Goal: Task Accomplishment & Management: Manage account settings

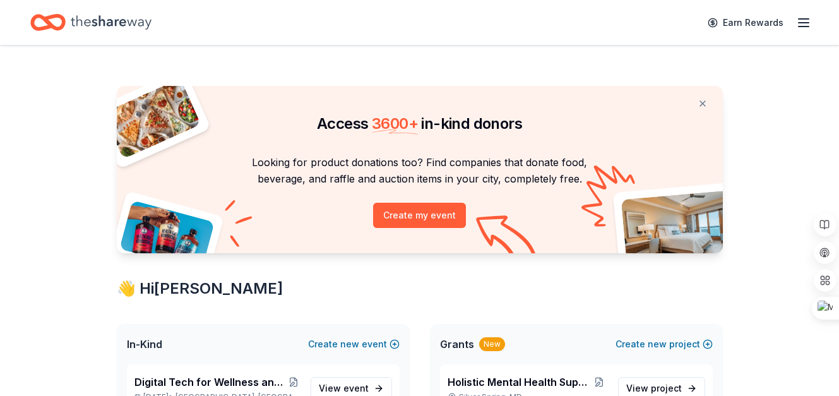
click at [799, 23] on line "button" at bounding box center [804, 23] width 10 height 0
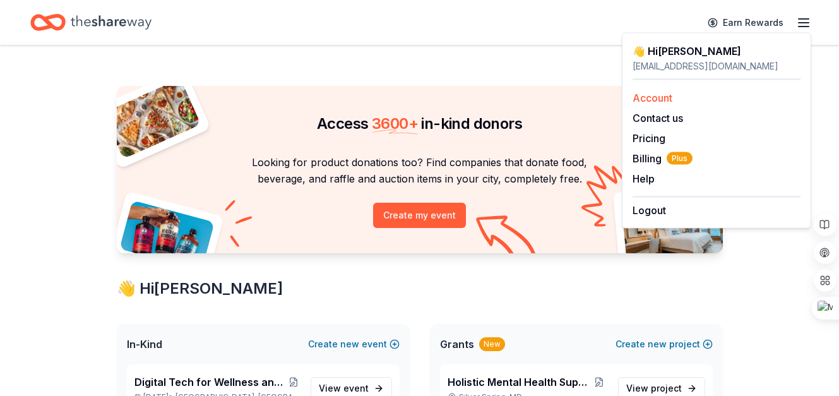
click at [643, 96] on link "Account" at bounding box center [653, 98] width 40 height 13
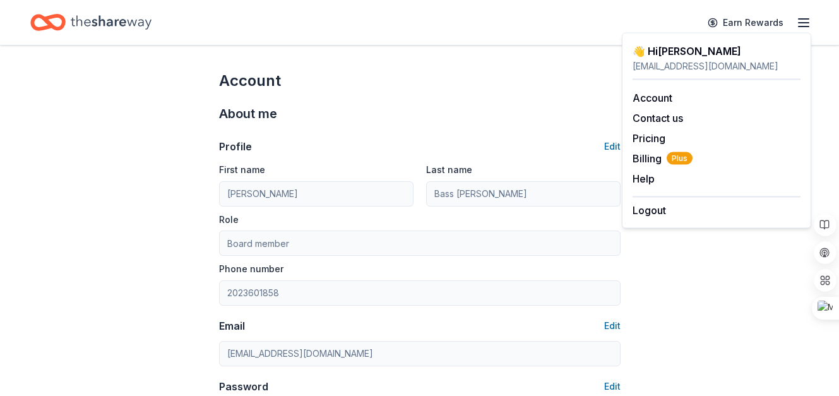
click at [534, 109] on div "About me" at bounding box center [420, 114] width 402 height 20
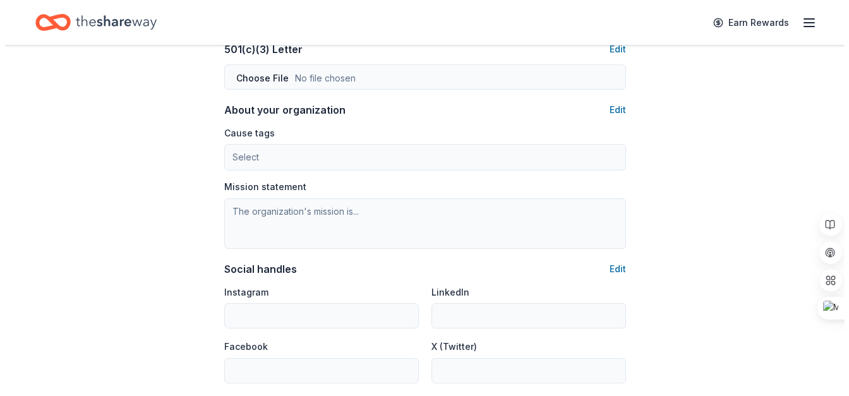
scroll to position [692, 0]
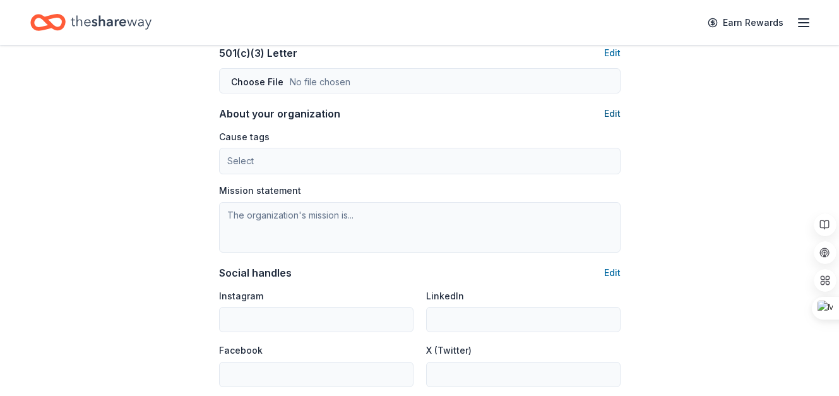
click at [616, 113] on button "Edit" at bounding box center [612, 113] width 16 height 15
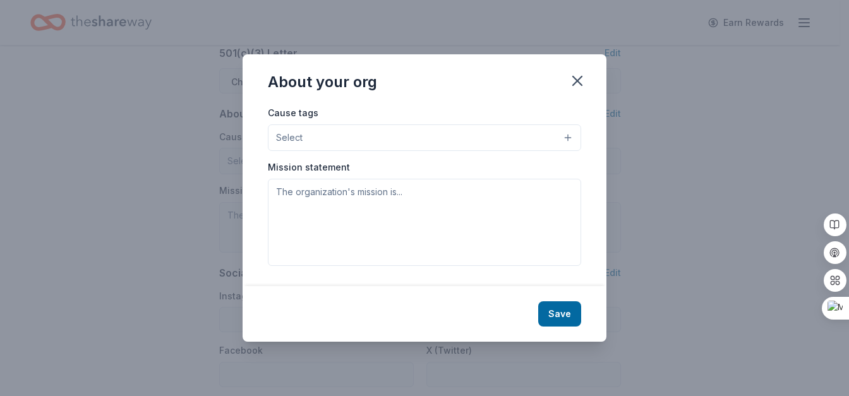
click at [568, 135] on button "Select" at bounding box center [424, 137] width 313 height 27
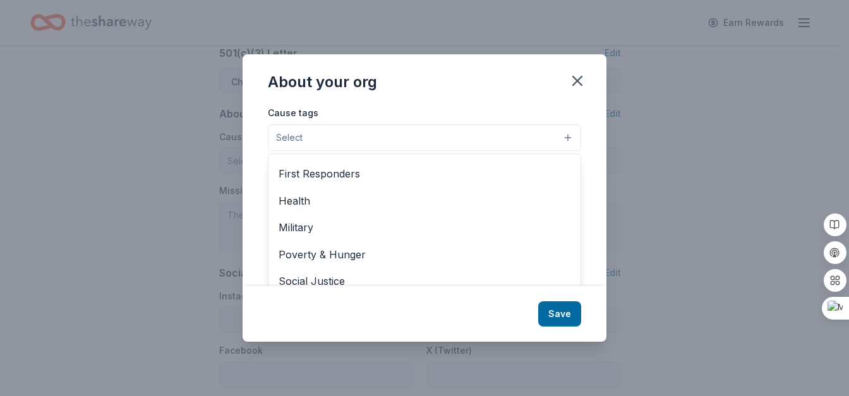
scroll to position [161, 0]
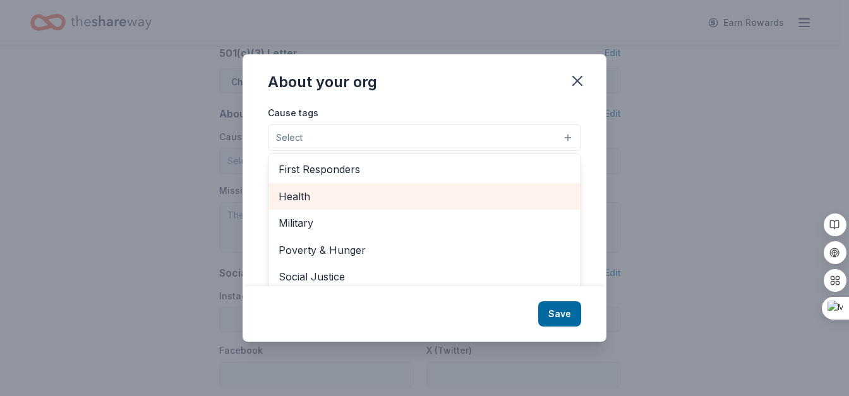
click at [300, 193] on span "Health" at bounding box center [424, 196] width 292 height 16
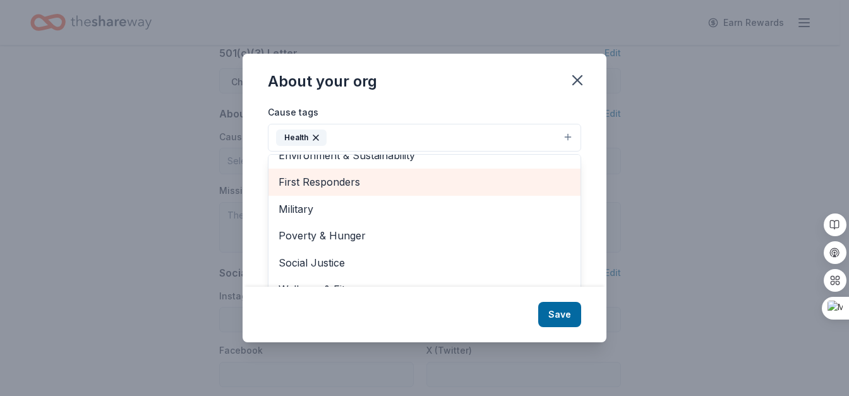
scroll to position [149, 0]
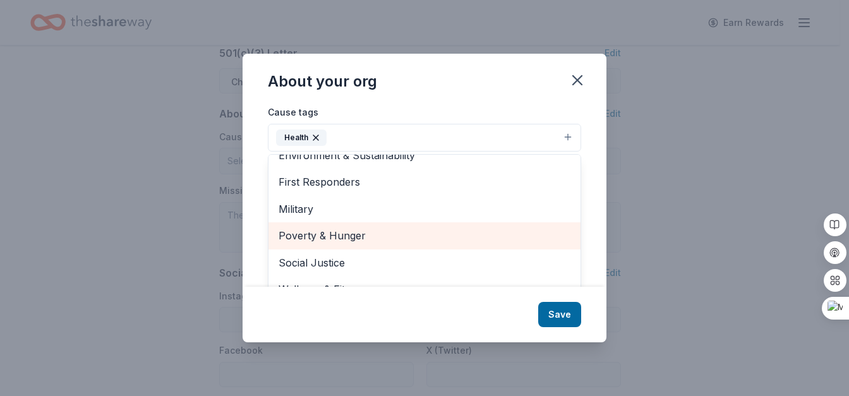
click at [358, 222] on div "Poverty & Hunger" at bounding box center [424, 235] width 312 height 27
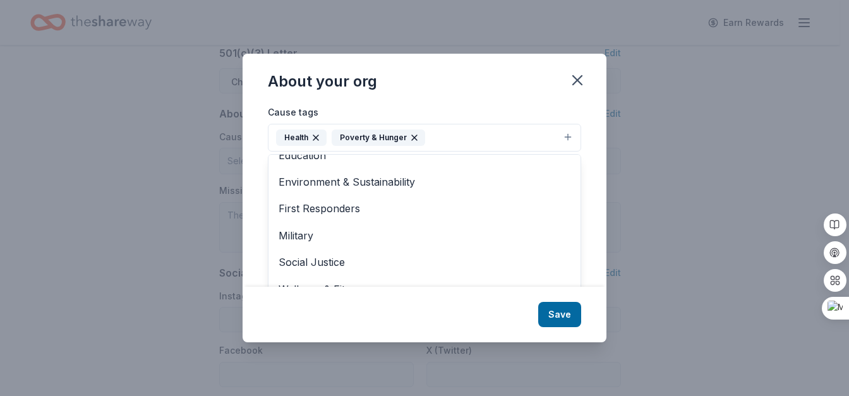
scroll to position [19, 0]
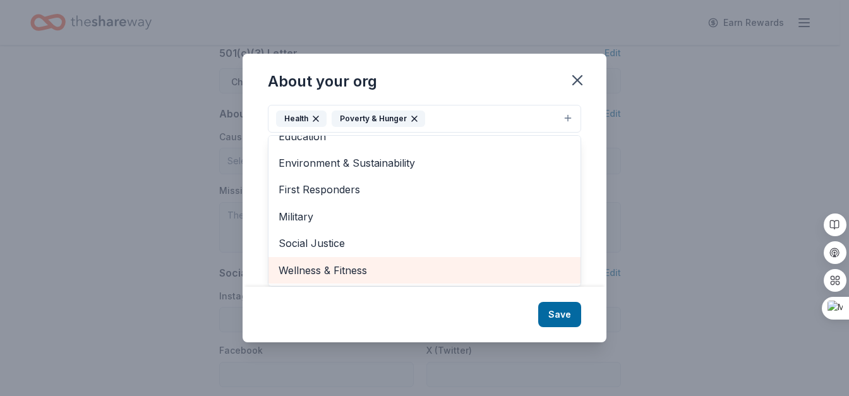
click at [304, 265] on span "Wellness & Fitness" at bounding box center [424, 270] width 292 height 16
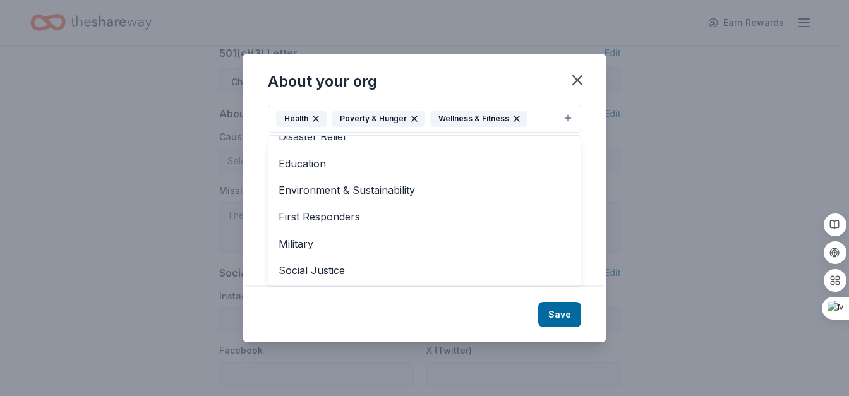
click at [564, 321] on div "About your org Cause tags Health Poverty & Hunger Wellness & Fitness Animals Ar…" at bounding box center [424, 198] width 364 height 288
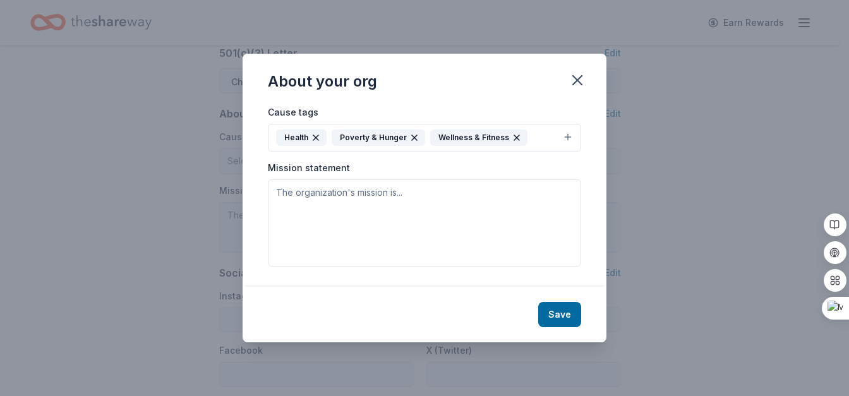
scroll to position [0, 0]
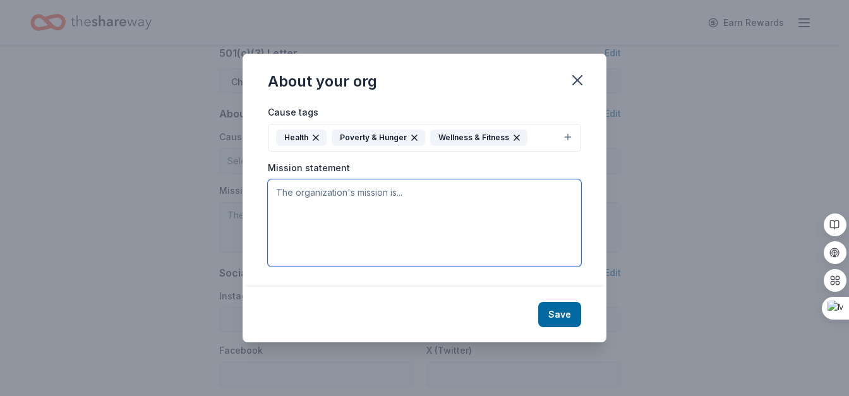
click at [284, 190] on textarea at bounding box center [424, 222] width 313 height 87
click at [273, 191] on textarea at bounding box center [424, 222] width 313 height 87
paste textarea "Holistic Homes, established in [DATE], is a nonprofit organization dedicated to…"
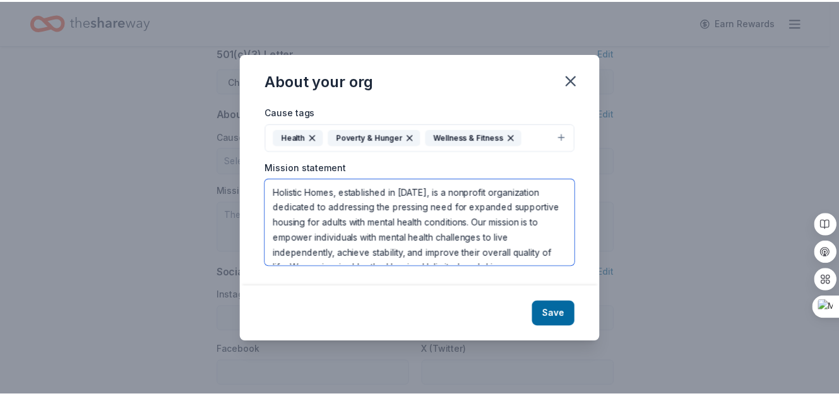
scroll to position [69, 0]
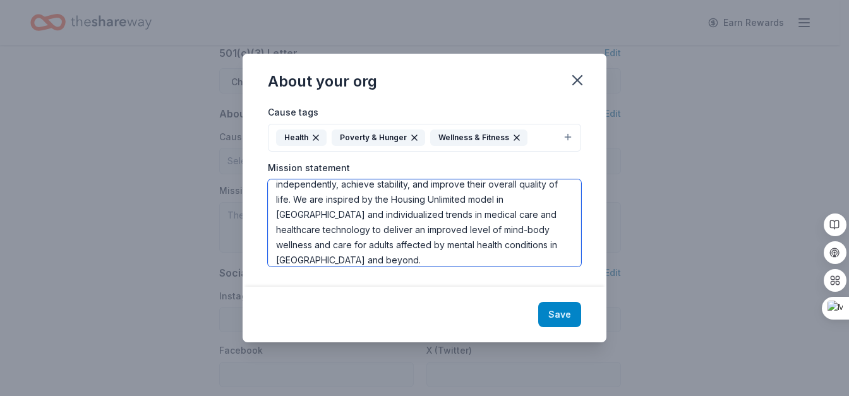
type textarea "Holistic Homes, established in [DATE], is a nonprofit organization dedicated to…"
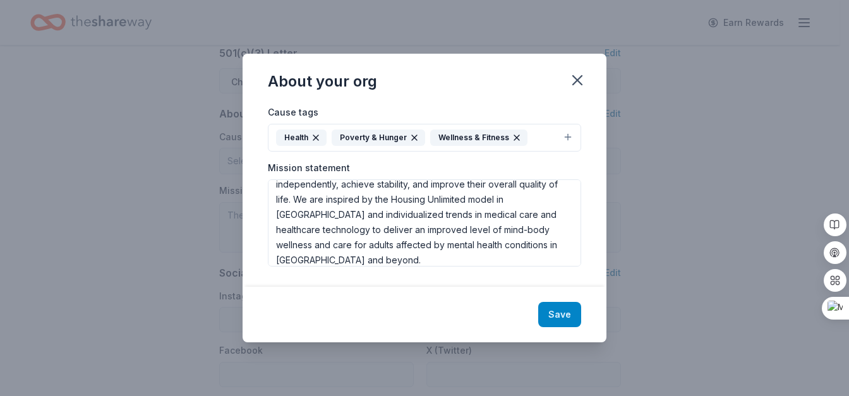
click at [559, 315] on button "Save" at bounding box center [559, 314] width 43 height 25
type textarea "Holistic Homes, established in [DATE], is a nonprofit organization dedicated to…"
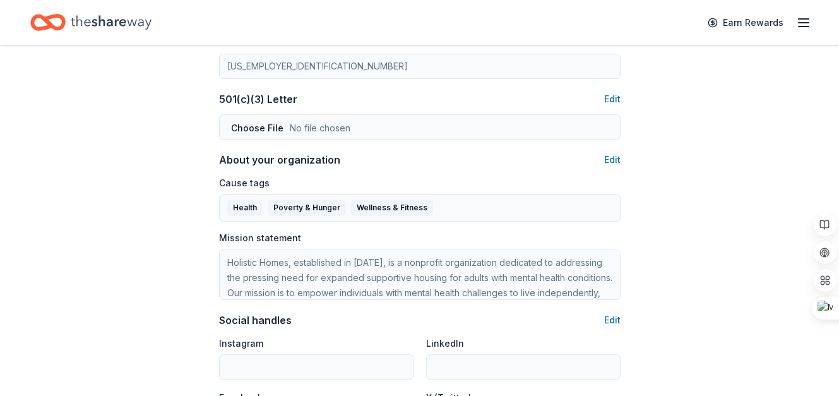
scroll to position [641, 0]
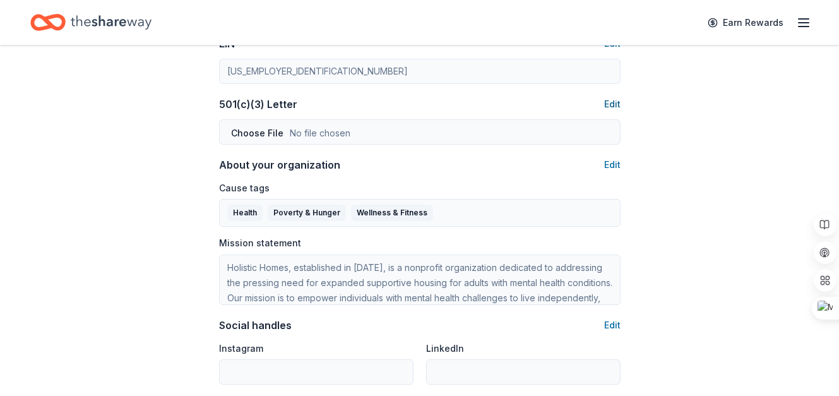
click at [607, 102] on button "Edit" at bounding box center [612, 104] width 16 height 15
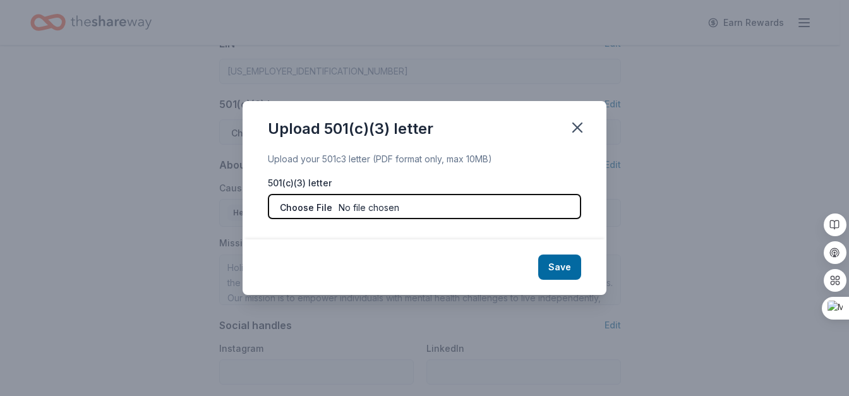
click at [346, 206] on input "file" at bounding box center [424, 206] width 313 height 25
type input "C:\fakepath\IRS Letter of Determination_2023-12-02_203534.pdf"
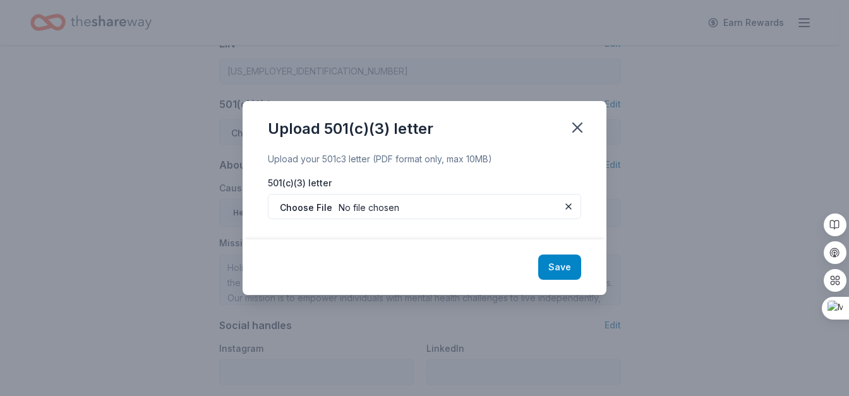
click at [558, 272] on button "Save" at bounding box center [559, 266] width 43 height 25
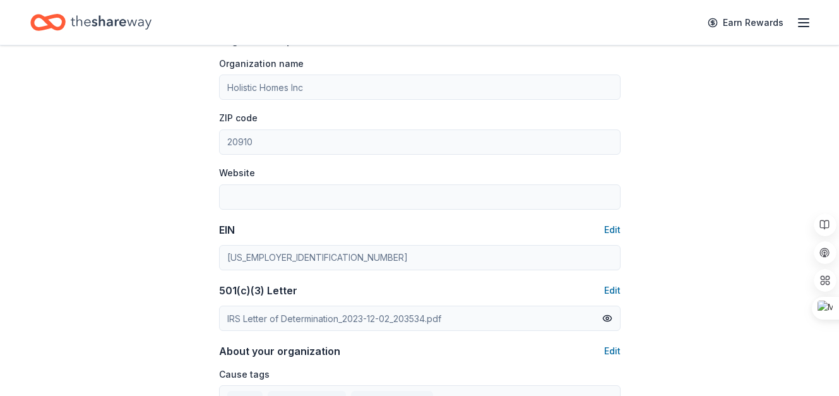
scroll to position [426, 0]
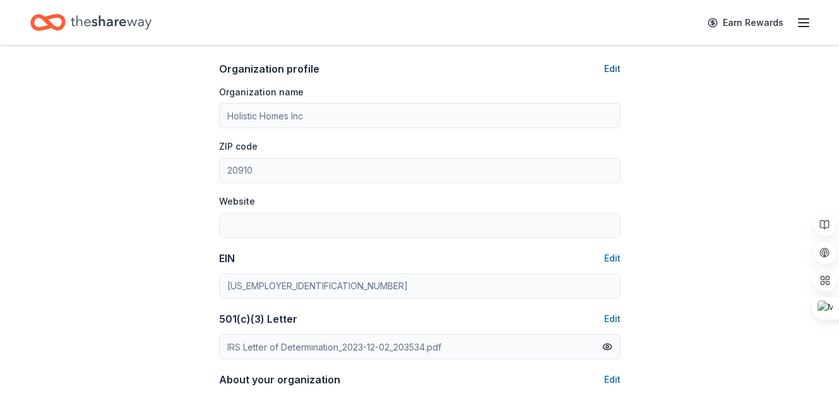
click at [607, 70] on button "Edit" at bounding box center [612, 68] width 16 height 15
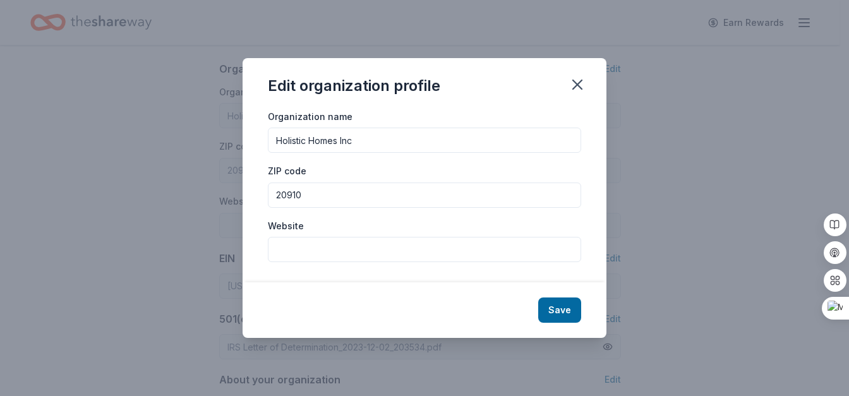
click at [296, 251] on input "Website" at bounding box center [424, 249] width 313 height 25
type input "[URL][DOMAIN_NAME]"
drag, startPoint x: 309, startPoint y: 196, endPoint x: 248, endPoint y: 179, distance: 63.8
click at [248, 179] on div "Organization name Holistic Homes Inc ZIP code 20910 Website [URL][DOMAIN_NAME]" at bounding box center [424, 196] width 364 height 174
type input "20737"
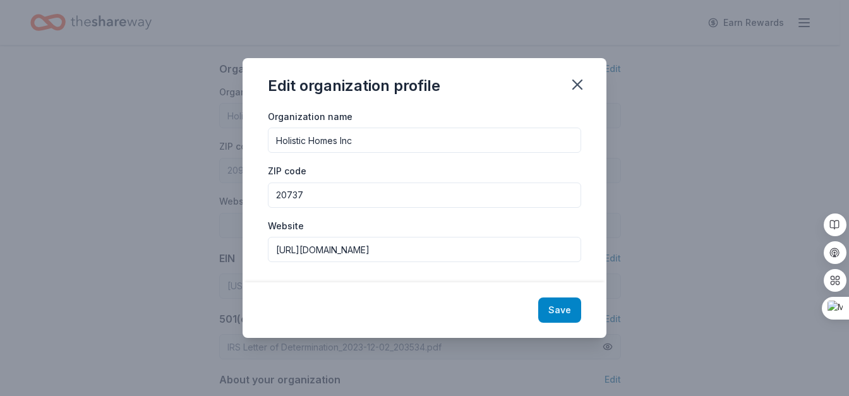
click at [557, 315] on button "Save" at bounding box center [559, 309] width 43 height 25
type input "20737"
type input "[URL][DOMAIN_NAME]"
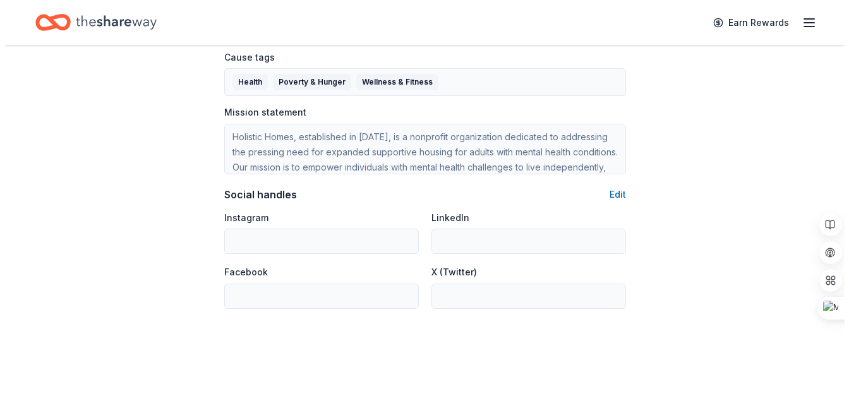
scroll to position [782, 0]
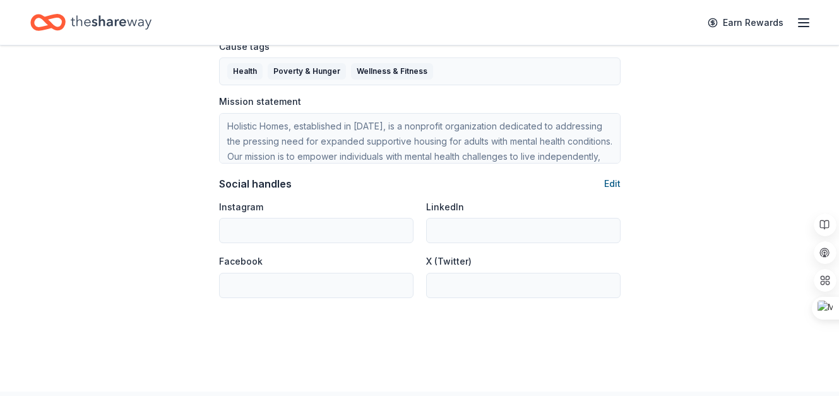
click at [616, 181] on button "Edit" at bounding box center [612, 183] width 16 height 15
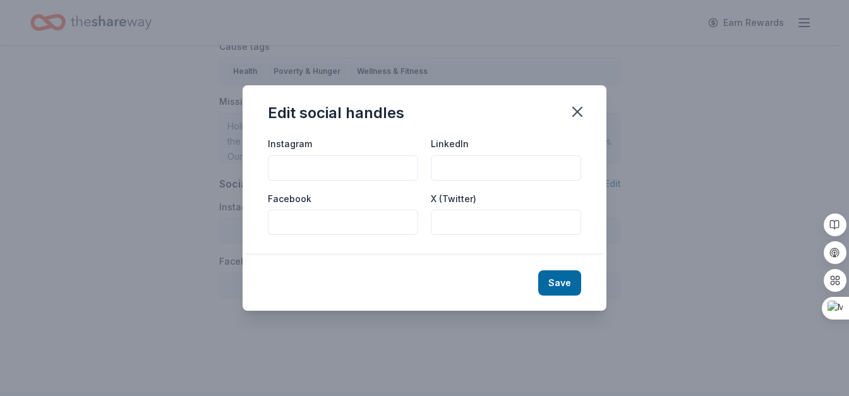
click at [280, 168] on input "Instagram" at bounding box center [343, 167] width 150 height 25
paste input "[URL][DOMAIN_NAME]"
type input "[URL][DOMAIN_NAME]"
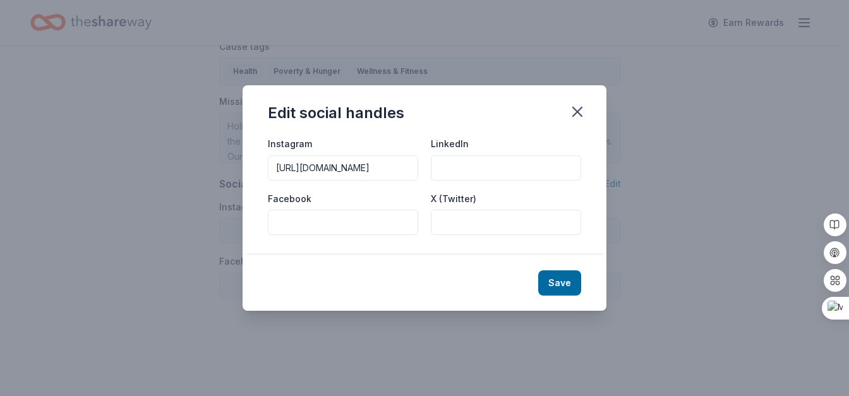
click at [317, 221] on input "Facebook" at bounding box center [343, 222] width 150 height 25
click at [453, 163] on input "LinkedIn" at bounding box center [506, 167] width 150 height 25
paste input "[URL][DOMAIN_NAME]"
type input "[URL][DOMAIN_NAME]"
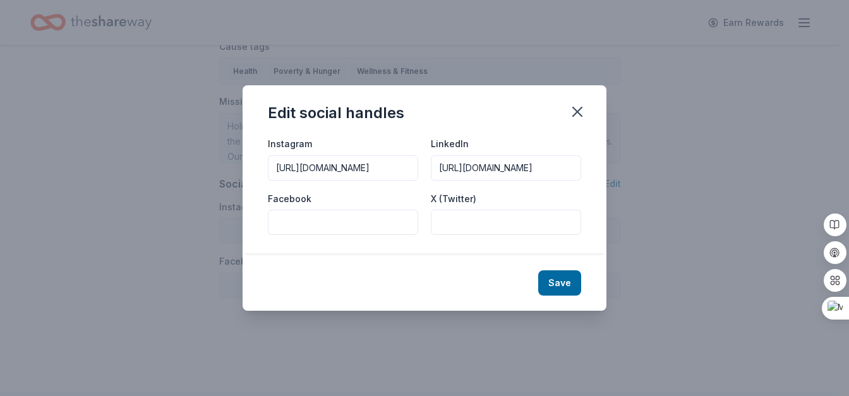
scroll to position [0, 0]
click at [311, 228] on input "Facebook" at bounding box center [343, 222] width 150 height 25
click at [281, 225] on input "Facebook" at bounding box center [343, 222] width 150 height 25
paste input "[URL][DOMAIN_NAME]"
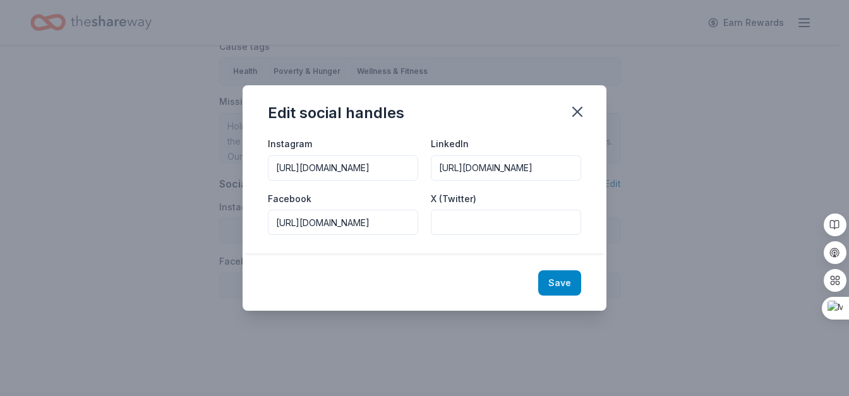
type input "[URL][DOMAIN_NAME]"
click at [570, 283] on button "Save" at bounding box center [559, 282] width 43 height 25
click at [333, 220] on input "[URL][DOMAIN_NAME]" at bounding box center [343, 222] width 150 height 25
click at [405, 225] on input "[URL][DOMAIN_NAME]" at bounding box center [343, 222] width 150 height 25
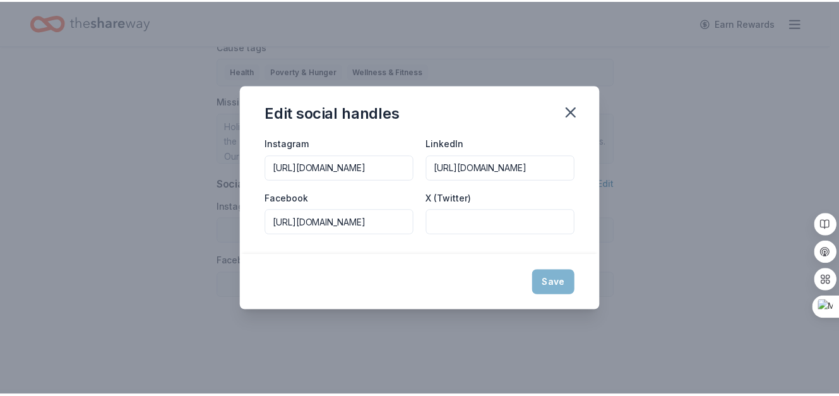
scroll to position [0, 119]
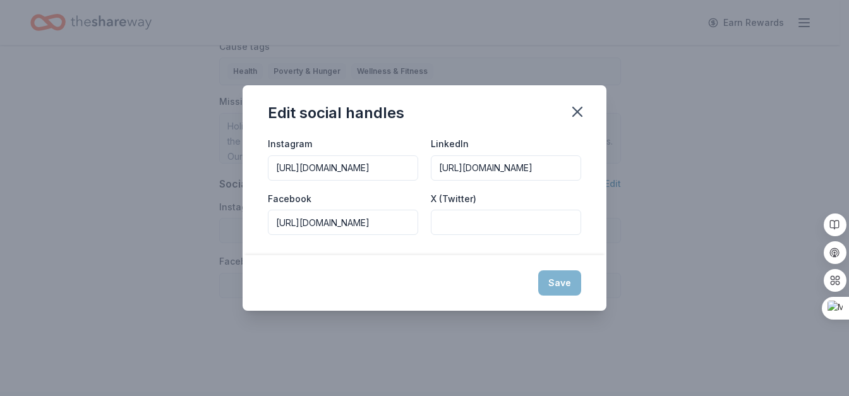
type input "[URL][DOMAIN_NAME]"
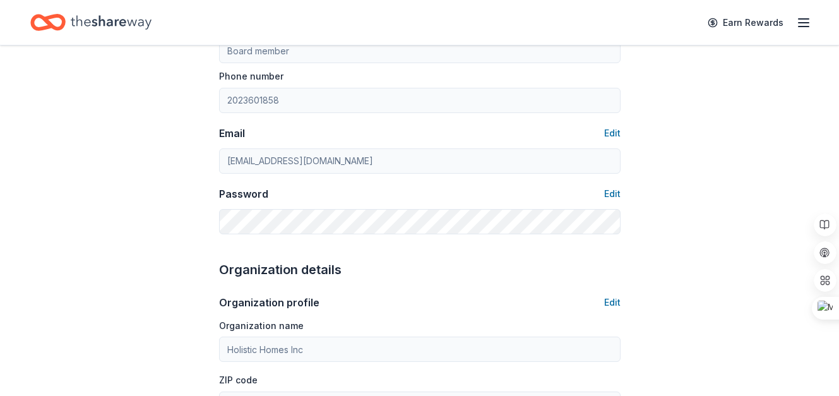
scroll to position [160, 0]
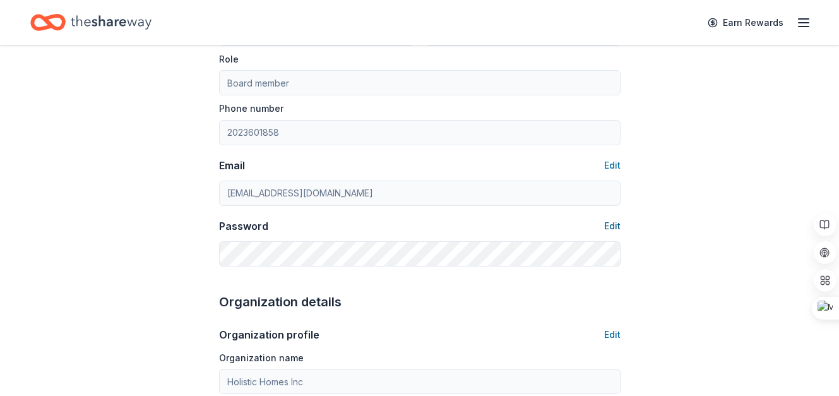
click at [614, 225] on button "Edit" at bounding box center [612, 225] width 16 height 15
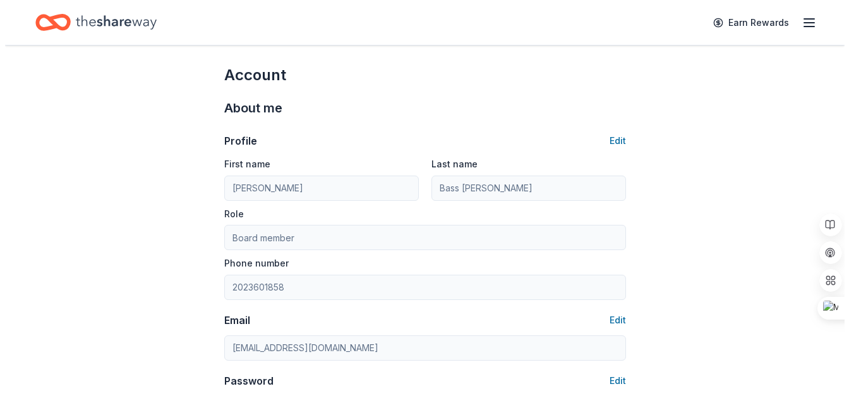
scroll to position [4, 0]
click at [612, 143] on button "Edit" at bounding box center [612, 142] width 16 height 15
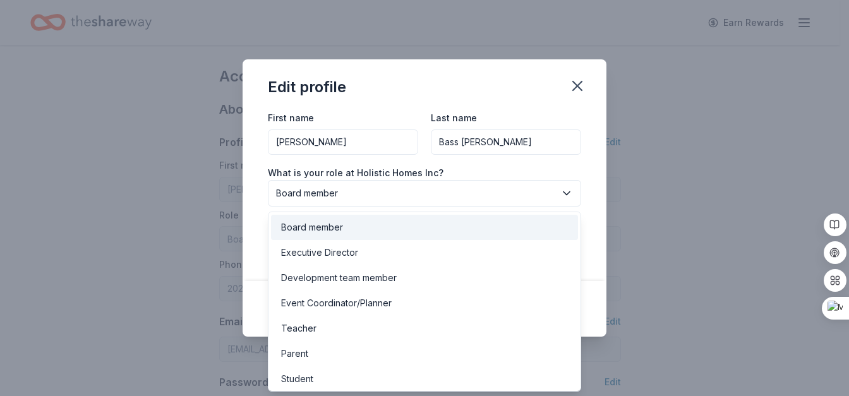
click at [558, 190] on button "Board member" at bounding box center [424, 193] width 313 height 27
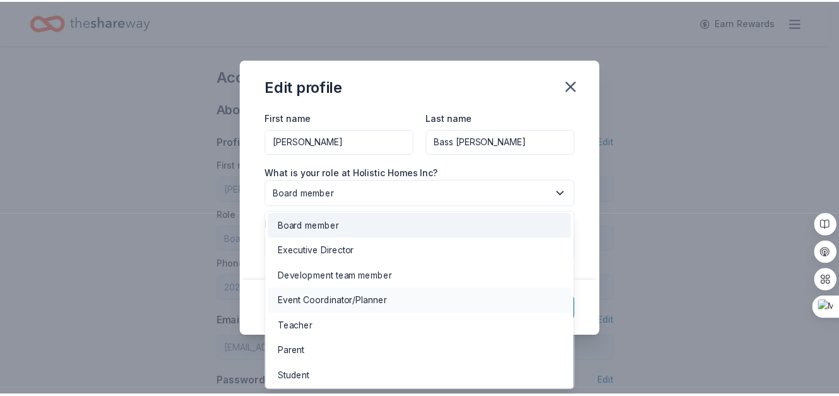
scroll to position [0, 0]
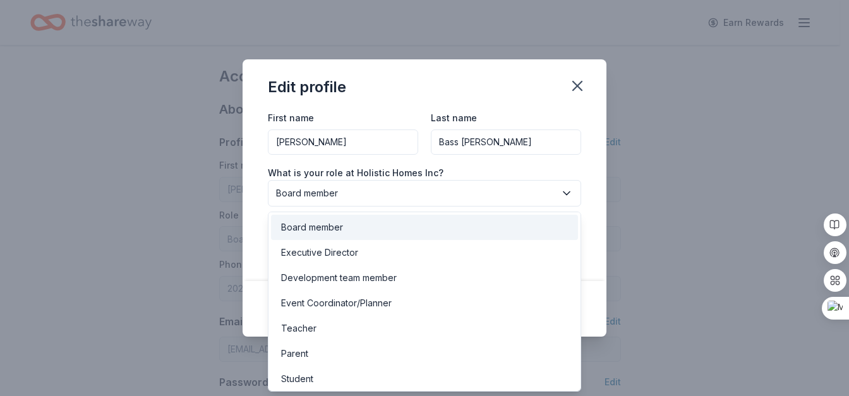
click at [322, 223] on div "Board member" at bounding box center [312, 227] width 62 height 15
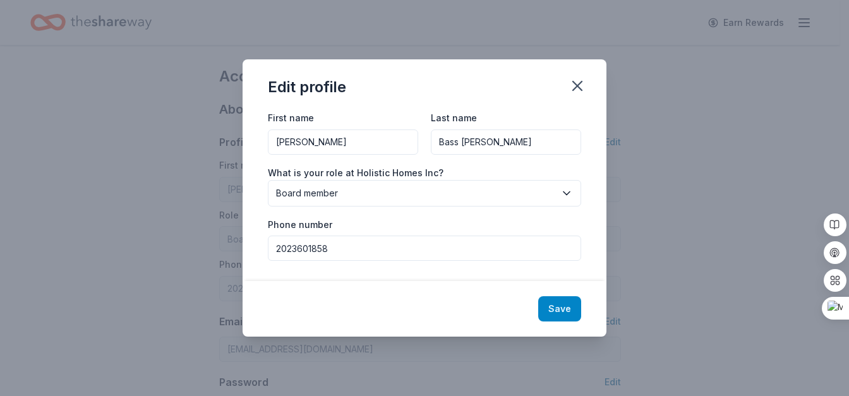
click at [556, 314] on button "Save" at bounding box center [559, 308] width 43 height 25
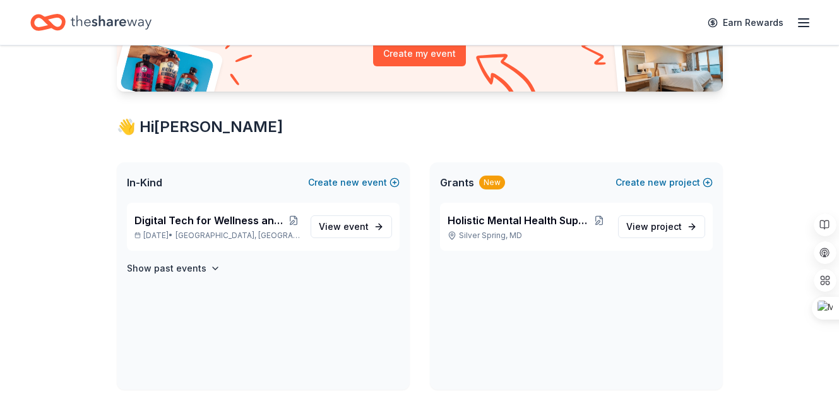
scroll to position [196, 0]
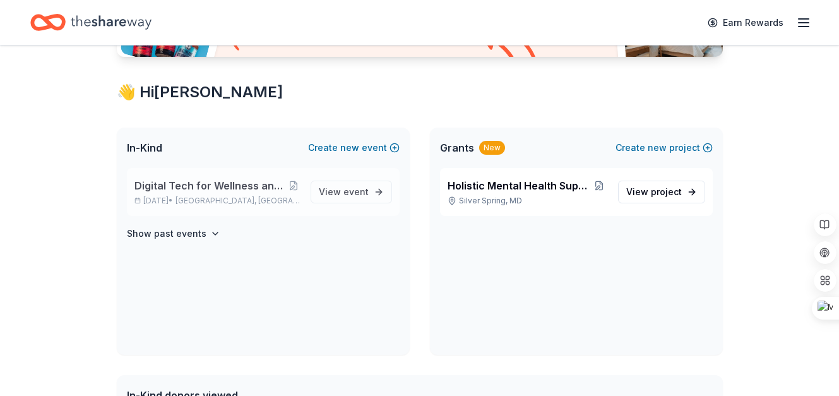
click at [220, 189] on span "Digital Tech for Wellness and Silent Auction Arts Fundraiser" at bounding box center [211, 185] width 153 height 15
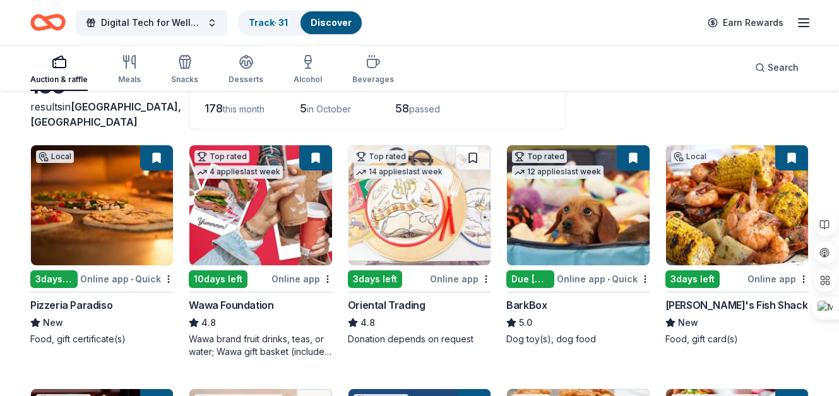
scroll to position [80, 0]
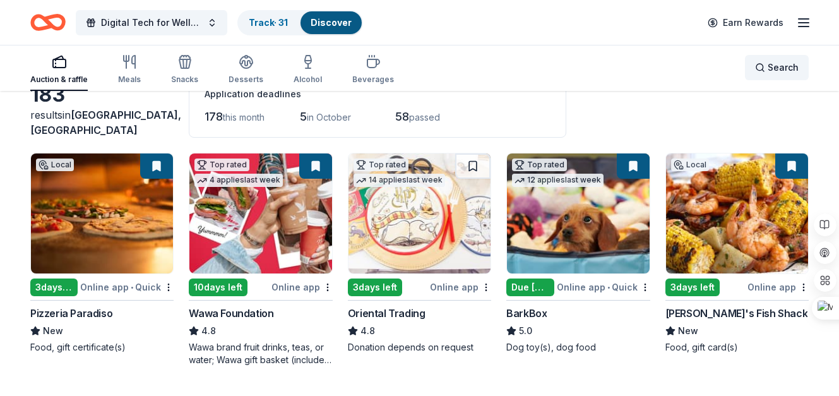
click at [761, 66] on div "Search" at bounding box center [777, 67] width 44 height 15
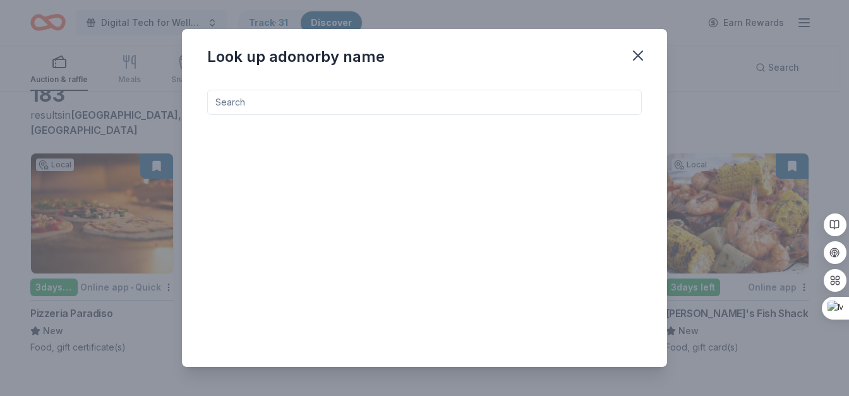
click at [256, 97] on input at bounding box center [424, 102] width 434 height 25
click at [253, 100] on input at bounding box center [424, 102] width 434 height 25
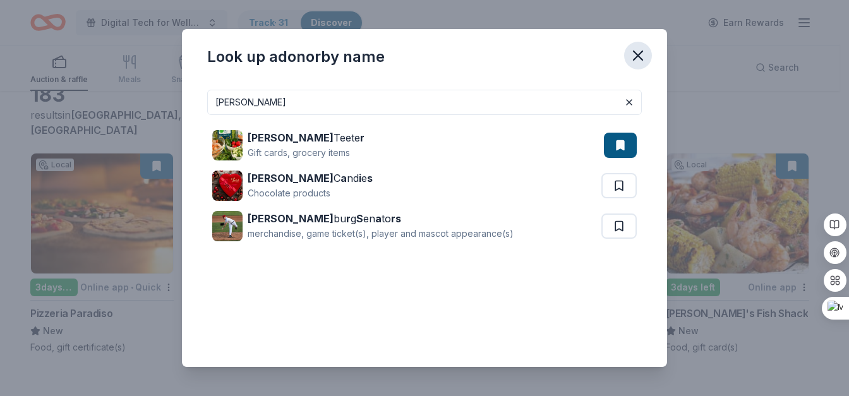
type input "[PERSON_NAME]"
click at [638, 58] on icon "button" at bounding box center [638, 56] width 18 height 18
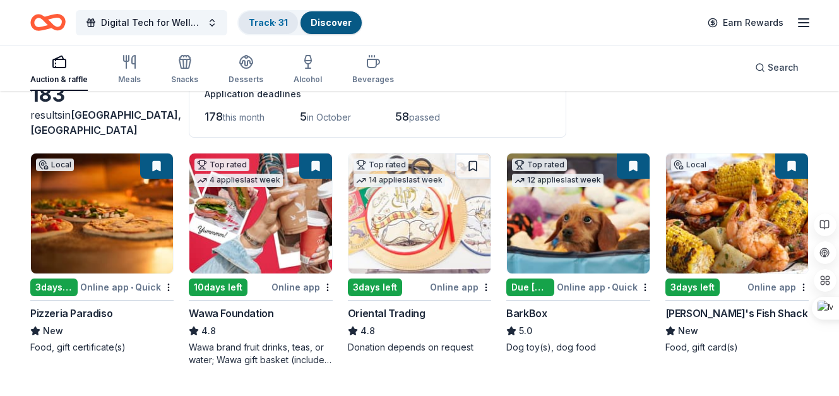
click at [263, 25] on link "Track · 31" at bounding box center [268, 22] width 39 height 11
click at [266, 21] on link "Track · 31" at bounding box center [268, 22] width 39 height 11
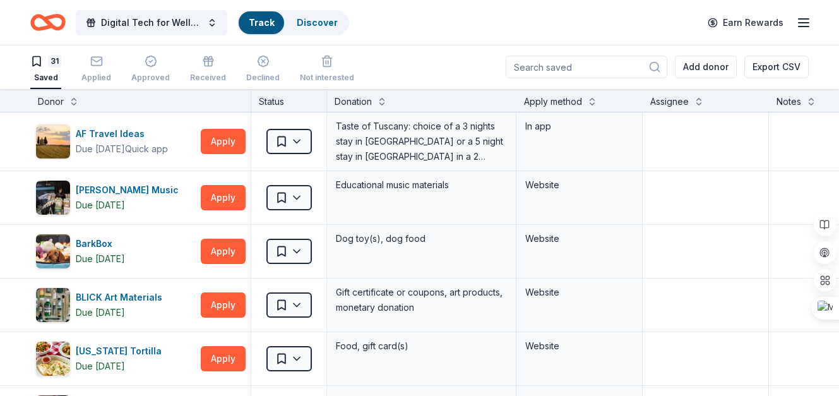
scroll to position [1, 0]
click at [568, 64] on input at bounding box center [587, 67] width 162 height 23
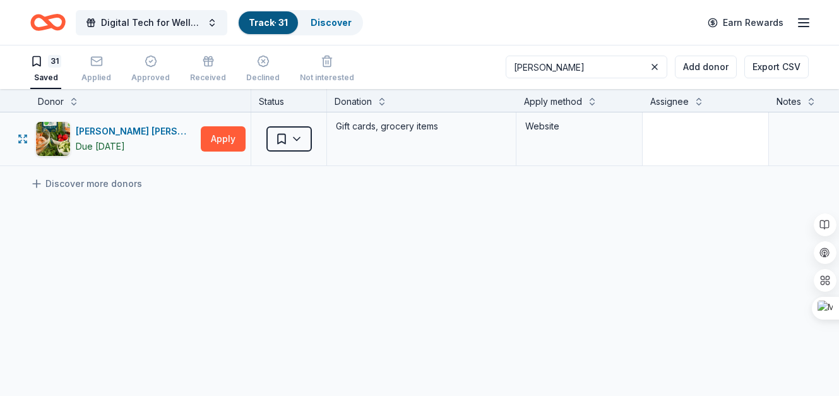
type input "[PERSON_NAME]"
click at [674, 143] on textarea at bounding box center [705, 139] width 123 height 51
type textarea "[PERSON_NAME]"
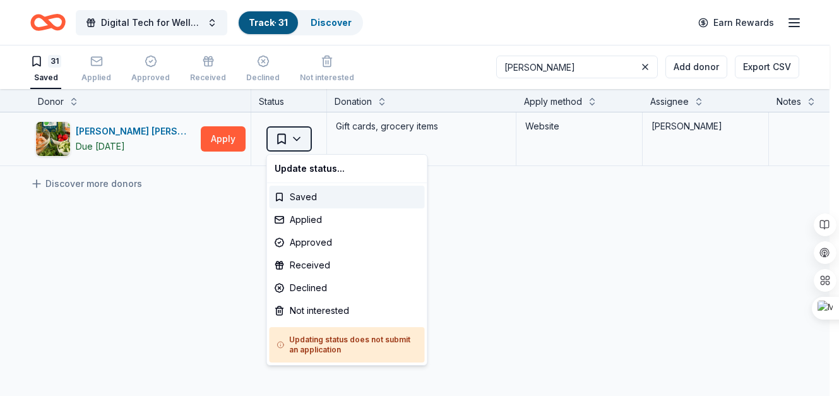
click at [296, 138] on html "Create Post Save Idea Create Post Save Idea Create Post Save Idea Create Post S…" at bounding box center [419, 197] width 839 height 396
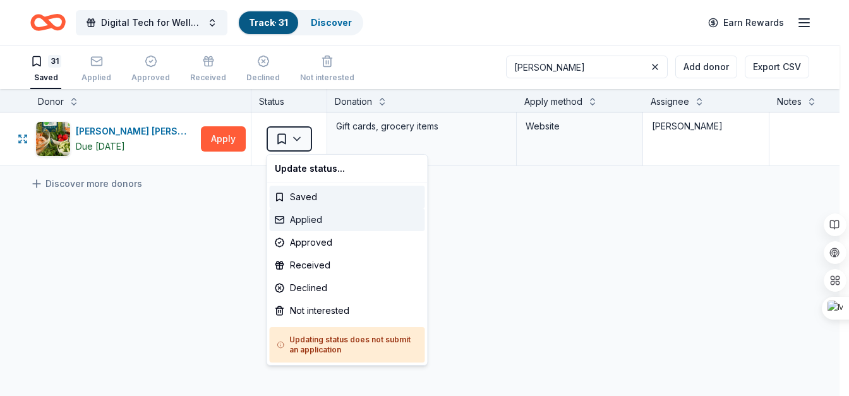
click at [294, 226] on div "Applied" at bounding box center [347, 219] width 155 height 23
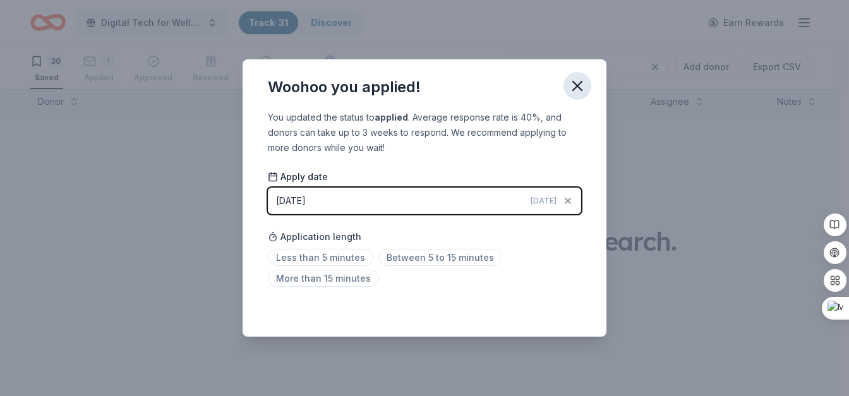
click at [577, 87] on icon "button" at bounding box center [577, 85] width 9 height 9
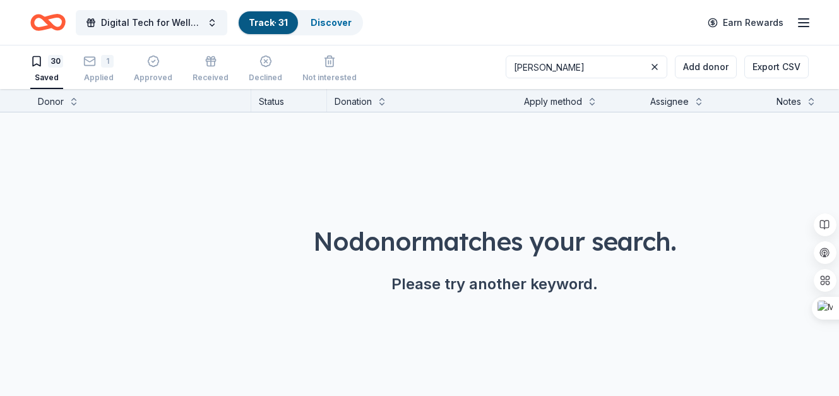
click at [272, 21] on link "Track · 31" at bounding box center [268, 22] width 39 height 11
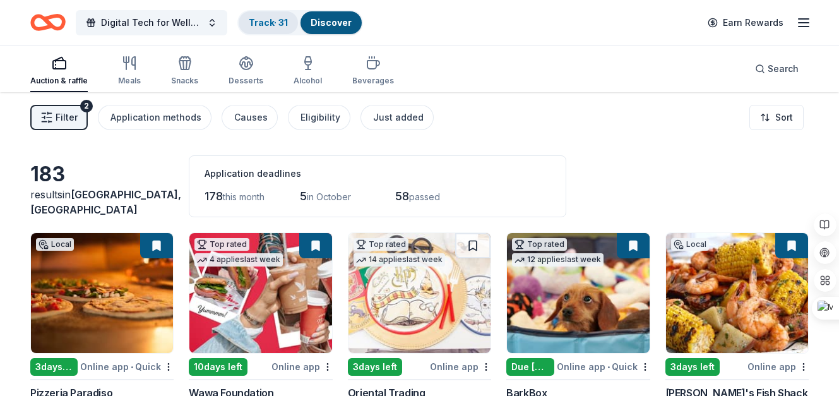
click at [263, 21] on link "Track · 31" at bounding box center [268, 22] width 39 height 11
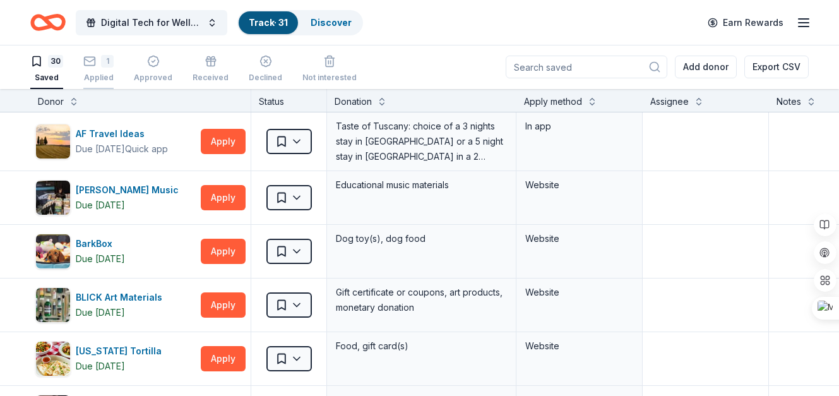
click at [95, 62] on rect "button" at bounding box center [90, 61] width 11 height 8
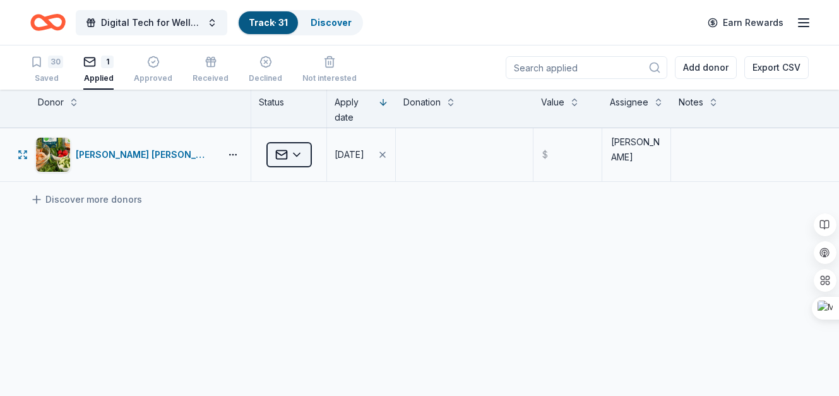
click at [296, 156] on html "Create Post Save Idea Create Post Save Idea Create Post Save Idea Create Post S…" at bounding box center [419, 198] width 839 height 396
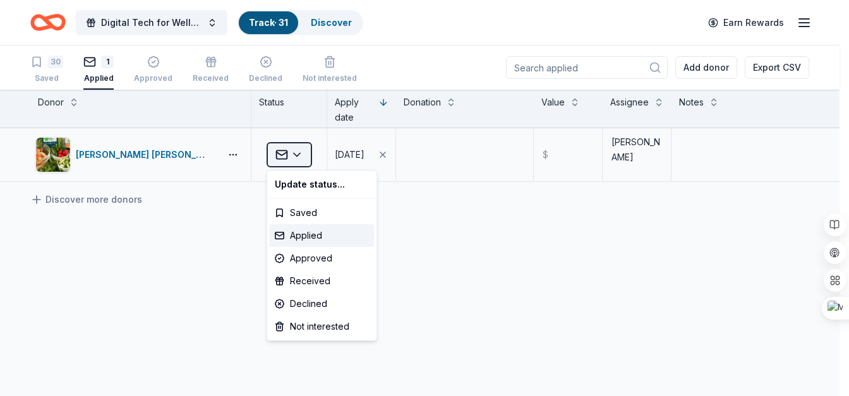
click at [296, 156] on html "Create Post Save Idea Create Post Save Idea Create Post Save Idea Create Post S…" at bounding box center [424, 198] width 849 height 396
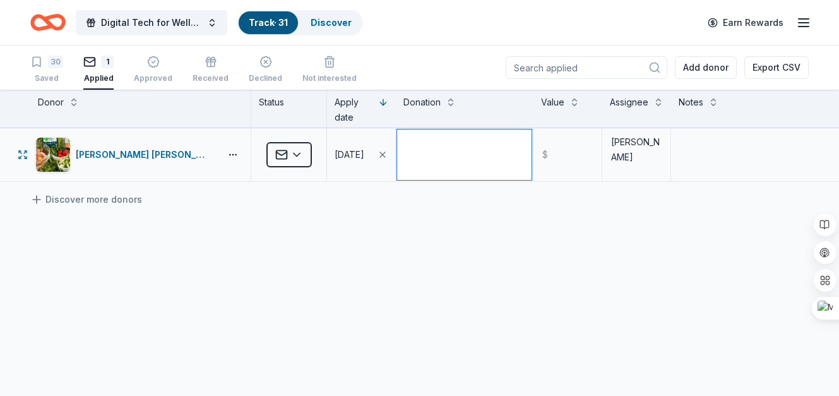
click at [455, 149] on textarea at bounding box center [464, 154] width 135 height 51
click at [450, 150] on textarea at bounding box center [464, 154] width 135 height 51
click at [450, 100] on button at bounding box center [451, 101] width 10 height 13
click at [467, 157] on textarea at bounding box center [464, 154] width 135 height 51
click at [448, 104] on button at bounding box center [451, 101] width 10 height 13
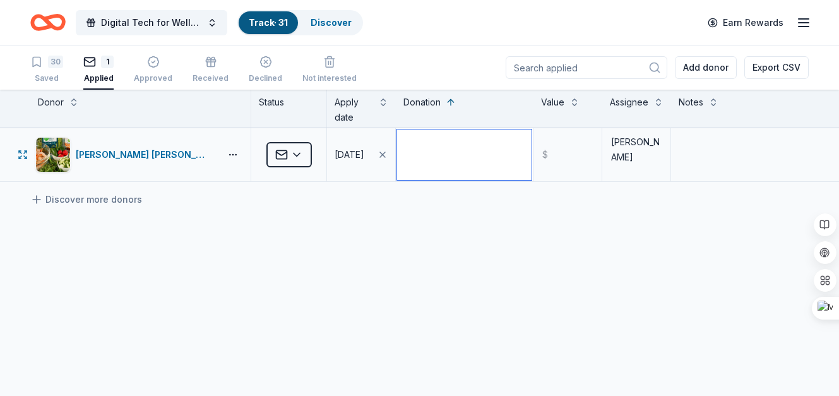
click at [436, 162] on textarea at bounding box center [464, 154] width 135 height 51
type textarea "Food"
click at [565, 155] on input "text" at bounding box center [568, 154] width 66 height 51
drag, startPoint x: 440, startPoint y: 145, endPoint x: 393, endPoint y: 139, distance: 47.2
click at [393, 139] on div "[PERSON_NAME] [PERSON_NAME] Applied [DATE] Food $ [PERSON_NAME]" at bounding box center [419, 154] width 839 height 53
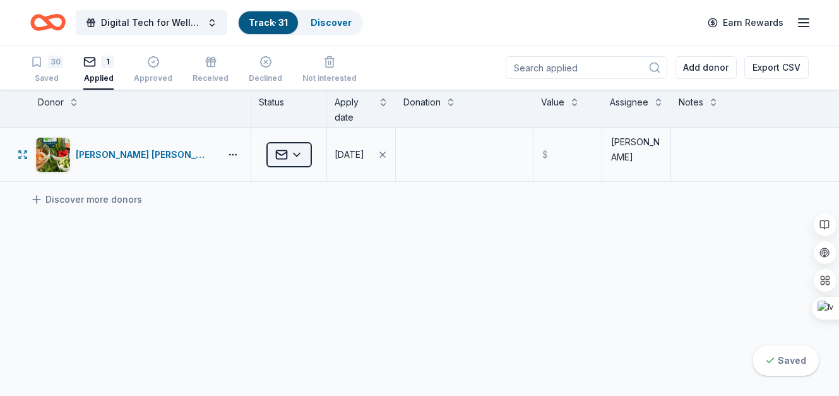
click at [294, 155] on html "Create Post Save Idea Create Post Save Idea Create Post Save Idea Create Post S…" at bounding box center [419, 198] width 839 height 396
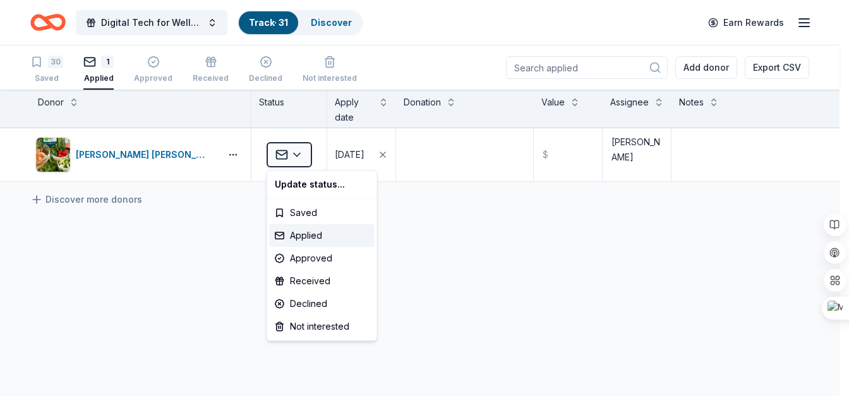
click at [296, 154] on html "Create Post Save Idea Create Post Save Idea Create Post Save Idea Create Post S…" at bounding box center [424, 198] width 849 height 396
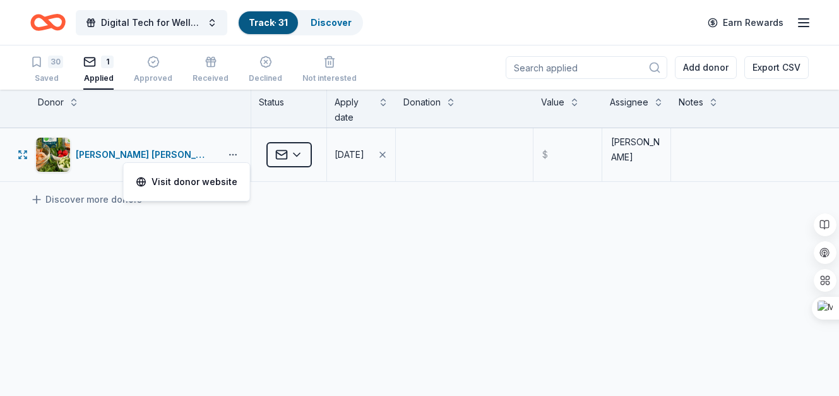
click at [226, 153] on button "button" at bounding box center [232, 155] width 25 height 10
click at [690, 157] on textarea at bounding box center [740, 154] width 135 height 51
click at [52, 64] on div "30" at bounding box center [55, 62] width 15 height 13
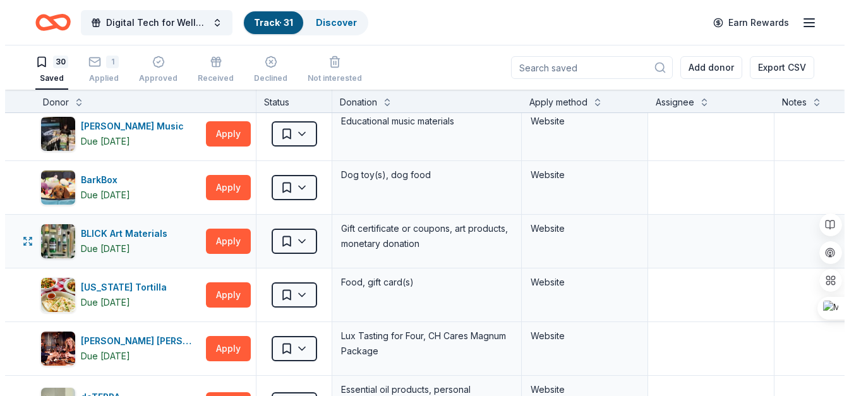
scroll to position [87, 0]
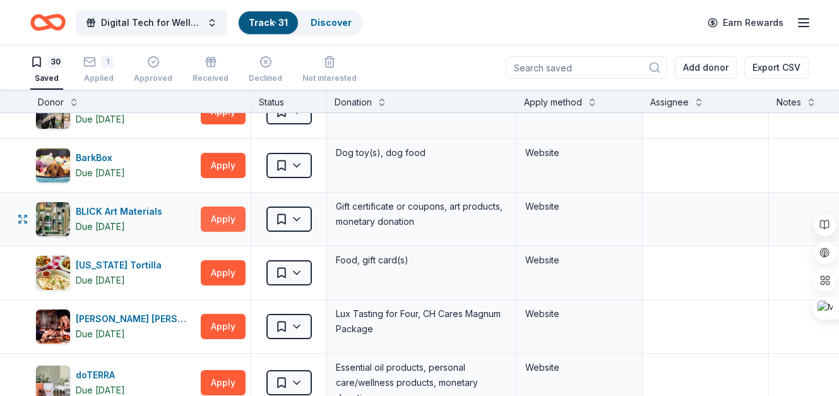
click at [217, 218] on button "Apply" at bounding box center [223, 218] width 45 height 25
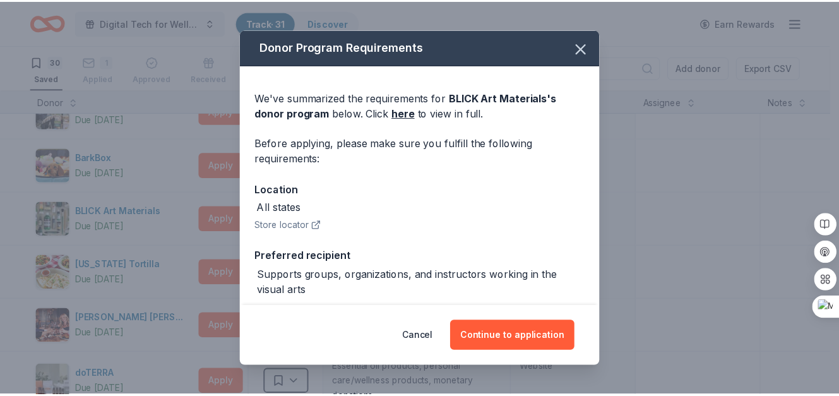
scroll to position [58, 0]
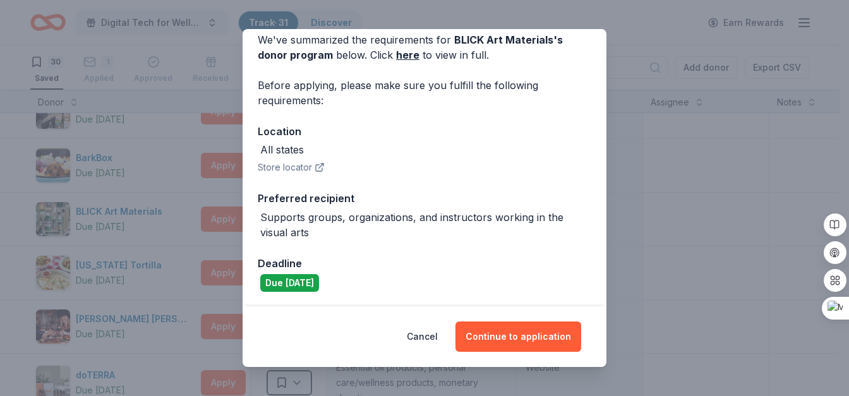
click at [631, 166] on div "Donor Program Requirements We've summarized the requirements for BLICK Art Mate…" at bounding box center [424, 198] width 849 height 396
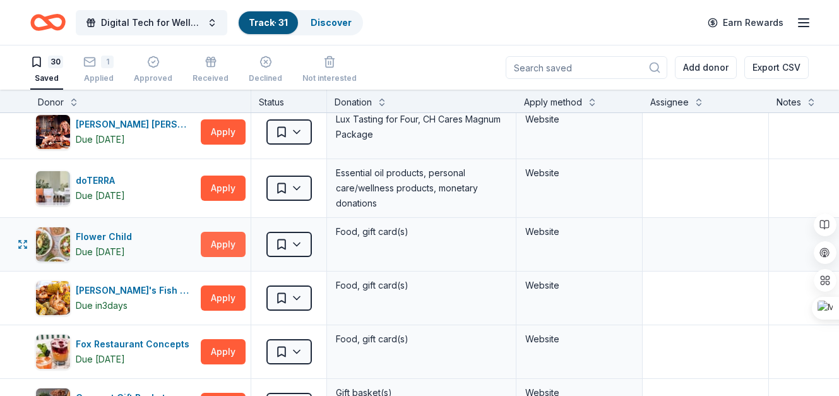
scroll to position [284, 0]
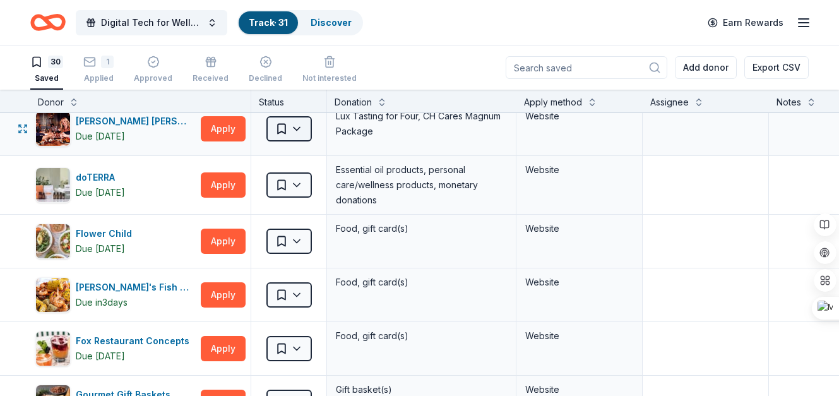
click at [297, 127] on html "Create Post Save Idea Create Post Save Idea Create Post Save Idea Create Post S…" at bounding box center [419, 198] width 839 height 396
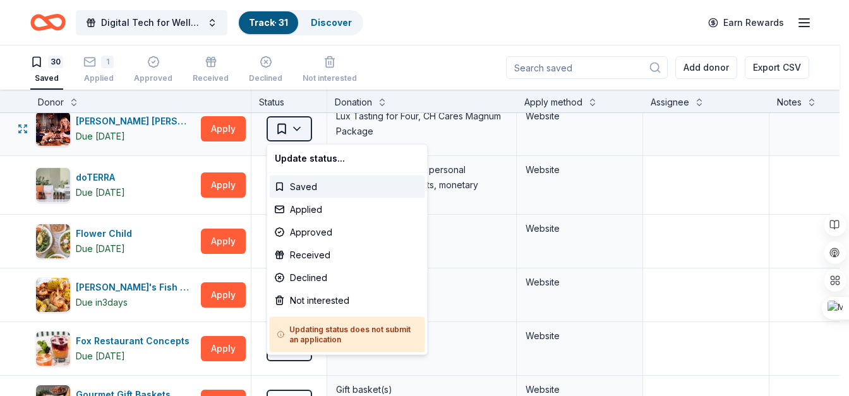
click at [297, 127] on html "Create Post Save Idea Create Post Save Idea Create Post Save Idea Create Post S…" at bounding box center [424, 198] width 849 height 396
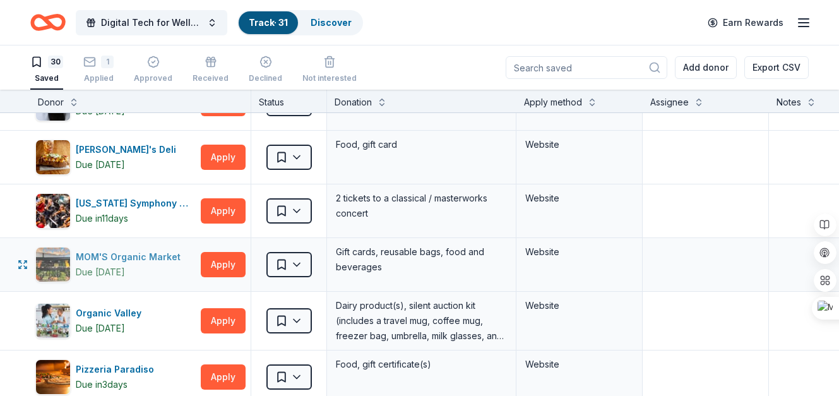
scroll to position [691, 0]
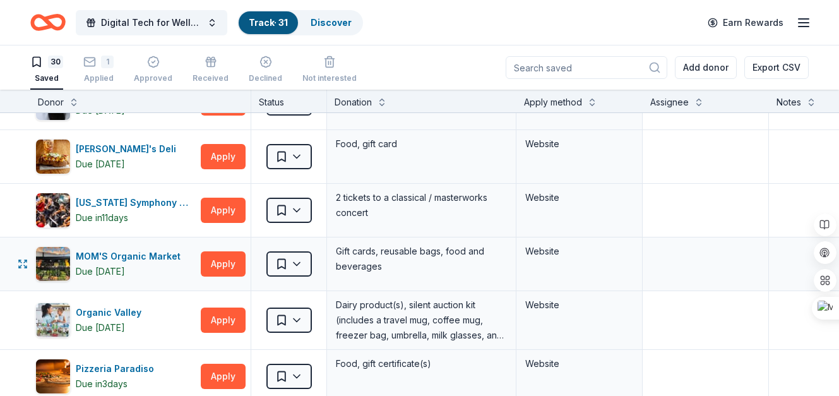
click at [563, 256] on div "Website" at bounding box center [579, 251] width 108 height 15
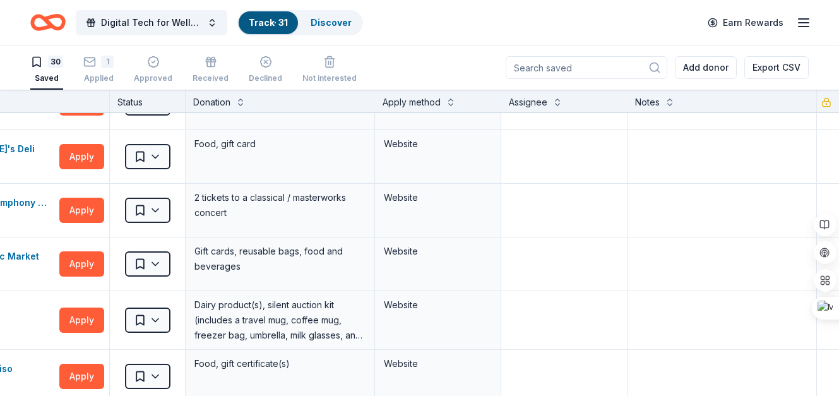
scroll to position [691, 159]
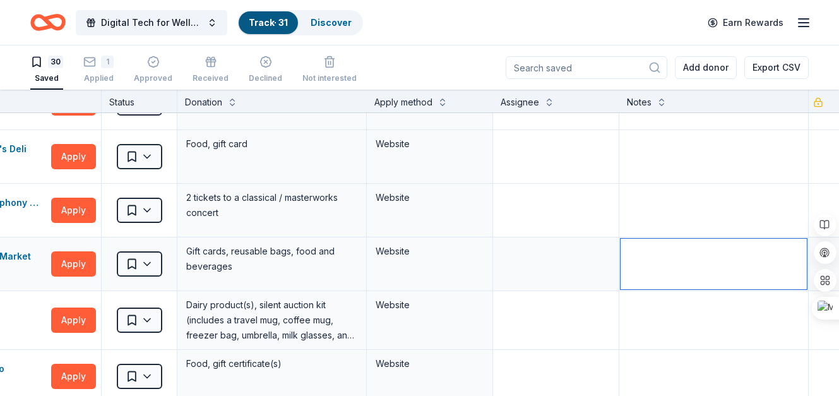
click at [633, 255] on textarea at bounding box center [714, 264] width 186 height 51
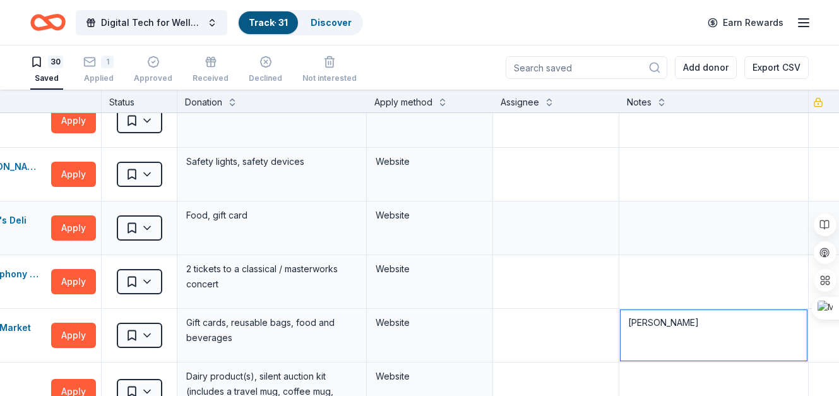
scroll to position [616, 159]
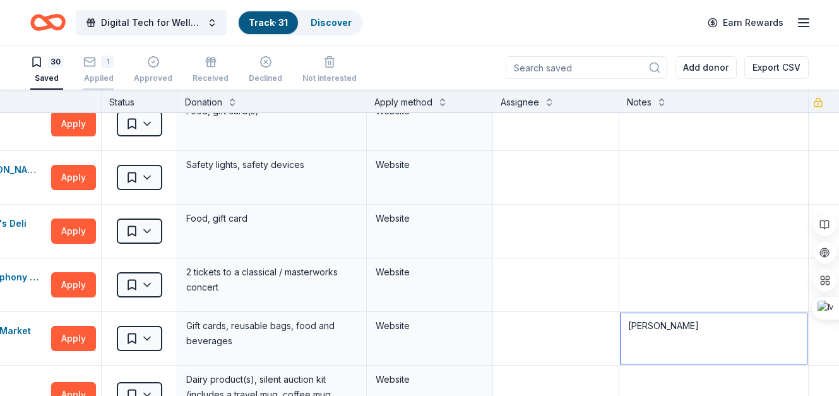
type textarea "[PERSON_NAME]"
click at [96, 71] on div "1 Applied" at bounding box center [98, 70] width 30 height 28
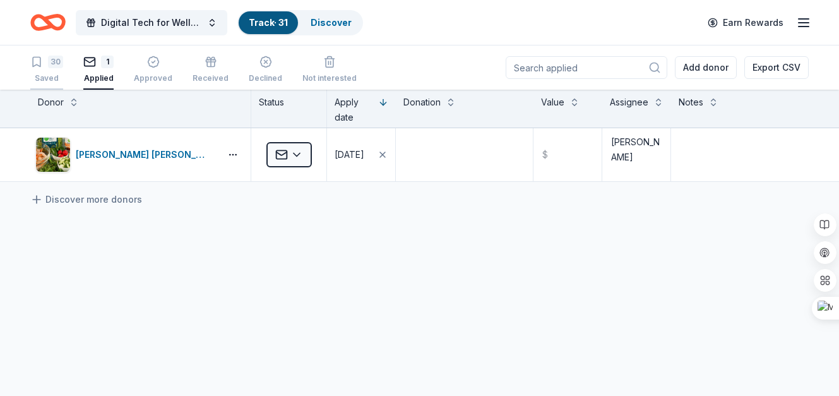
click at [47, 61] on div "30" at bounding box center [46, 62] width 33 height 13
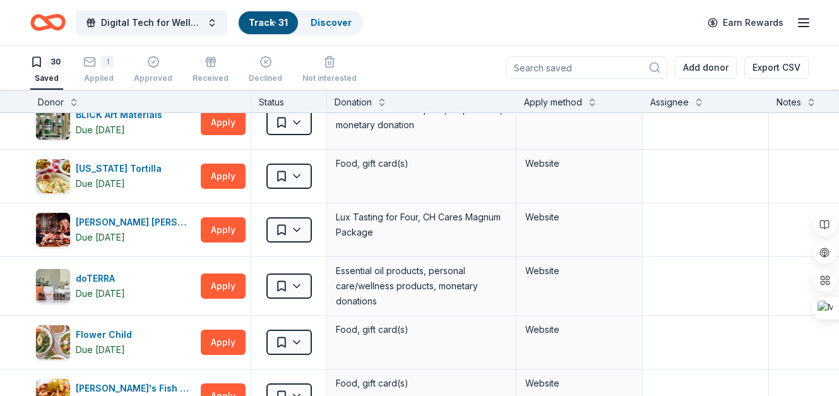
scroll to position [184, 0]
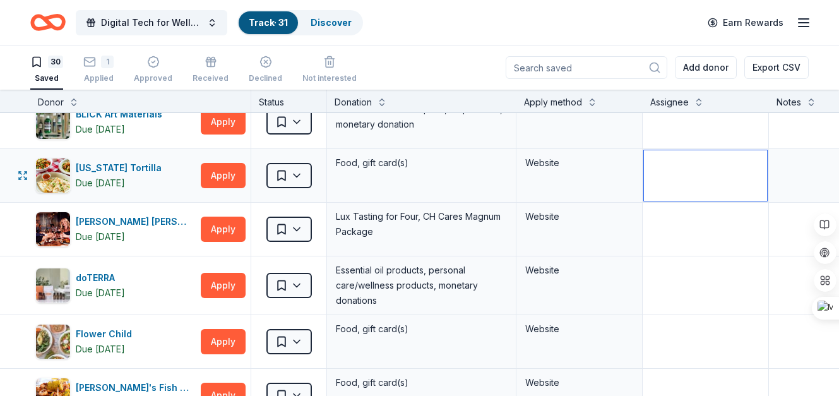
click at [673, 167] on textarea at bounding box center [705, 175] width 123 height 51
type textarea "[PERSON_NAME]"
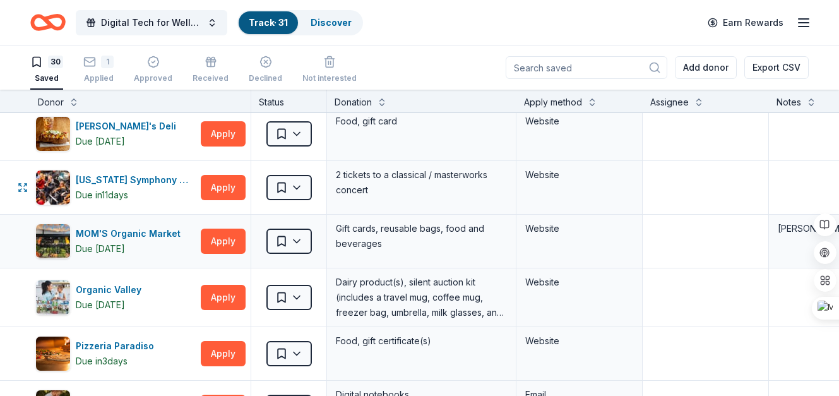
scroll to position [739, 0]
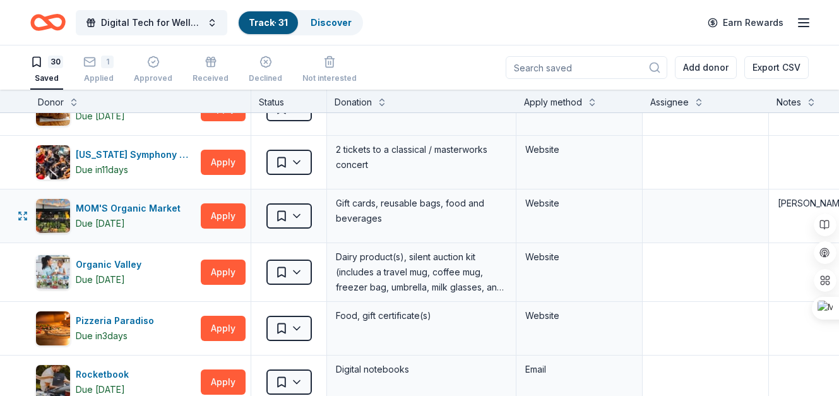
type textarea "Quesadillas would be good"
drag, startPoint x: 803, startPoint y: 201, endPoint x: 770, endPoint y: 203, distance: 33.5
click at [659, 208] on textarea at bounding box center [705, 216] width 123 height 51
paste textarea "[PERSON_NAME]"
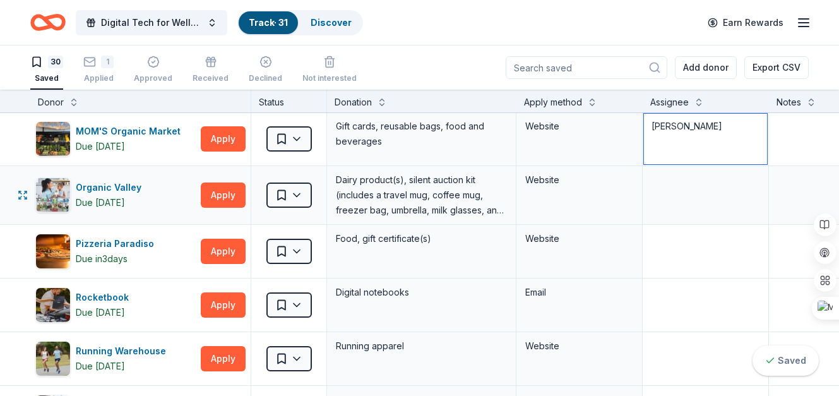
scroll to position [816, 0]
type textarea "[PERSON_NAME]"
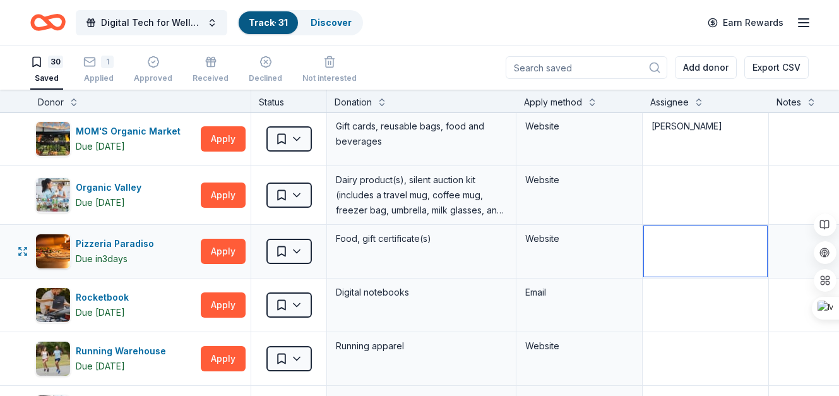
click at [667, 236] on textarea at bounding box center [705, 251] width 123 height 51
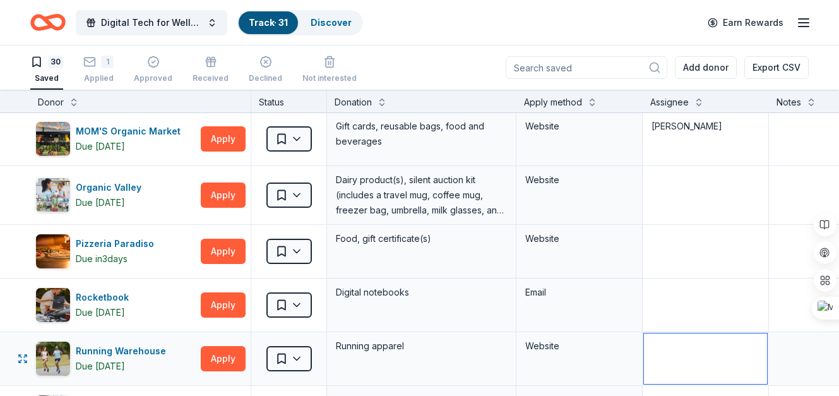
click at [662, 353] on textarea at bounding box center [705, 358] width 123 height 51
type textarea "[PERSON_NAME]"
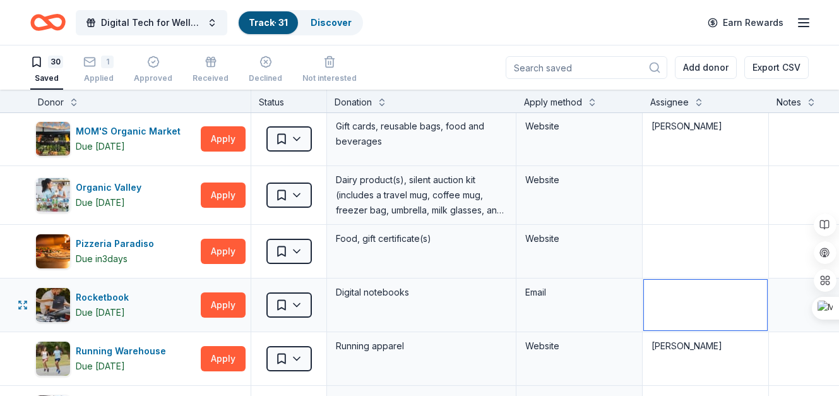
click at [652, 292] on textarea at bounding box center [705, 305] width 123 height 51
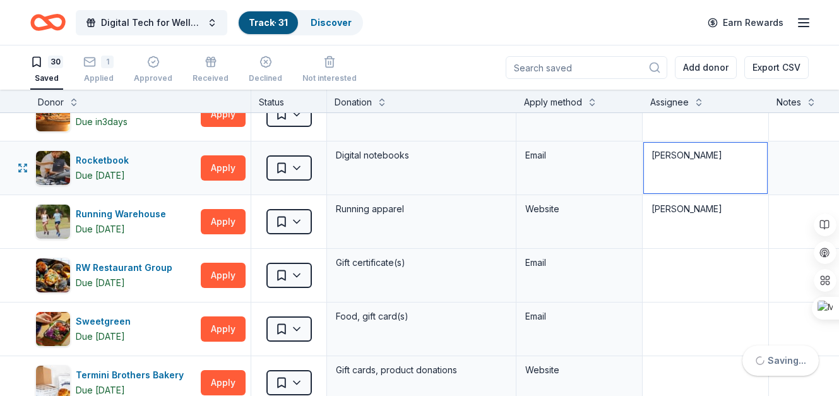
scroll to position [1056, 0]
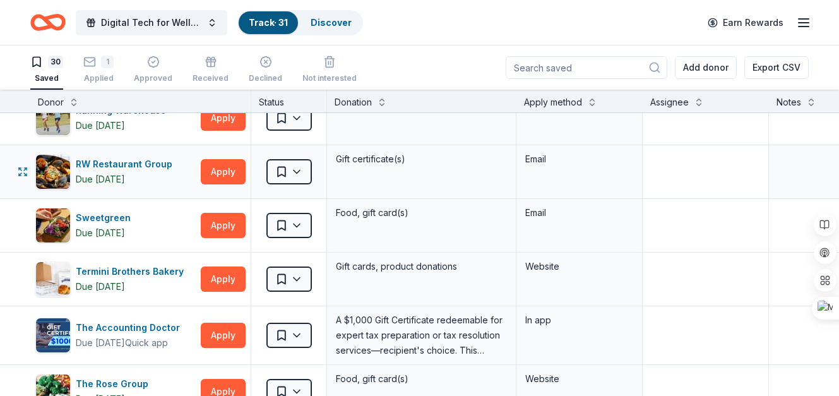
type textarea "[PERSON_NAME]"
click at [685, 165] on textarea at bounding box center [705, 172] width 123 height 51
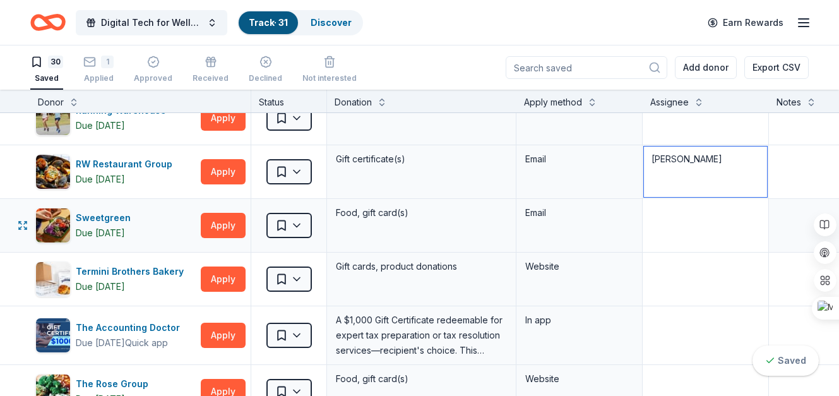
type textarea "[PERSON_NAME]"
click at [671, 213] on textarea at bounding box center [705, 225] width 123 height 51
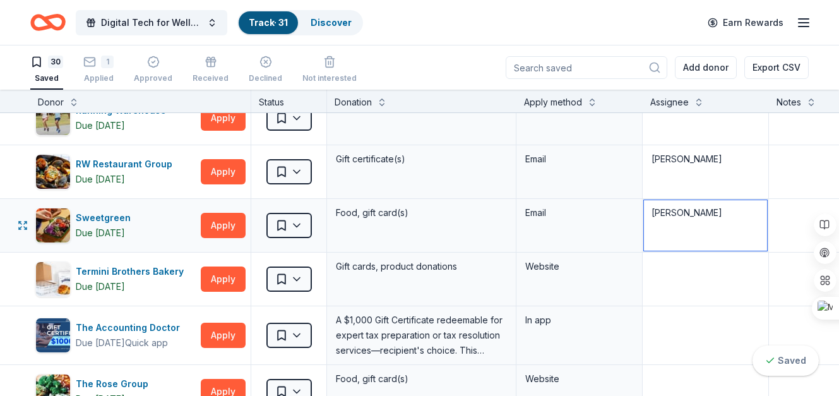
type textarea "[PERSON_NAME]"
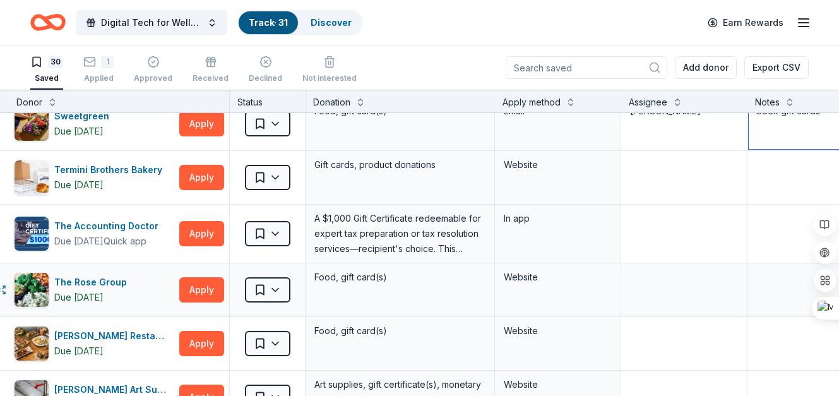
scroll to position [1205, 21]
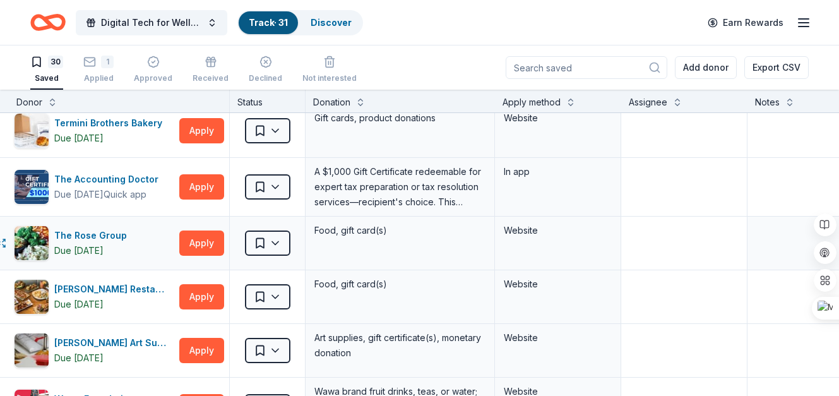
type textarea "Seek gift cards"
click at [663, 236] on textarea at bounding box center [684, 243] width 123 height 51
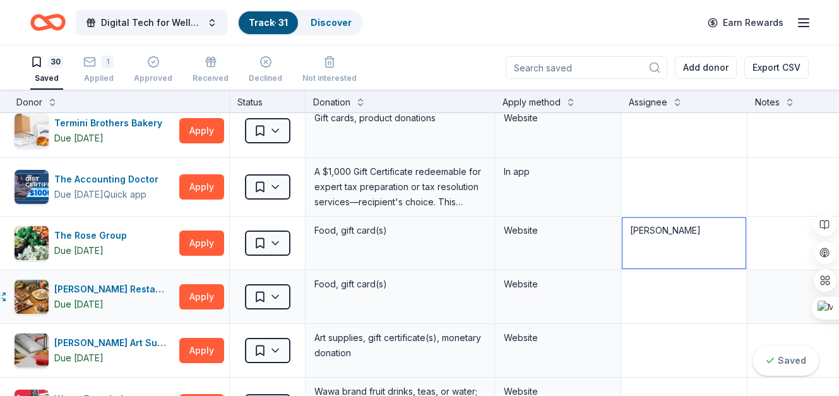
type textarea "[PERSON_NAME]"
click at [658, 283] on textarea at bounding box center [684, 297] width 123 height 51
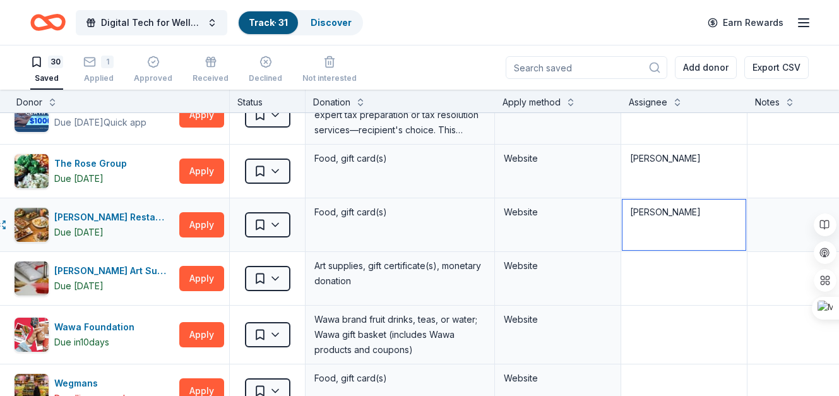
scroll to position [1281, 21]
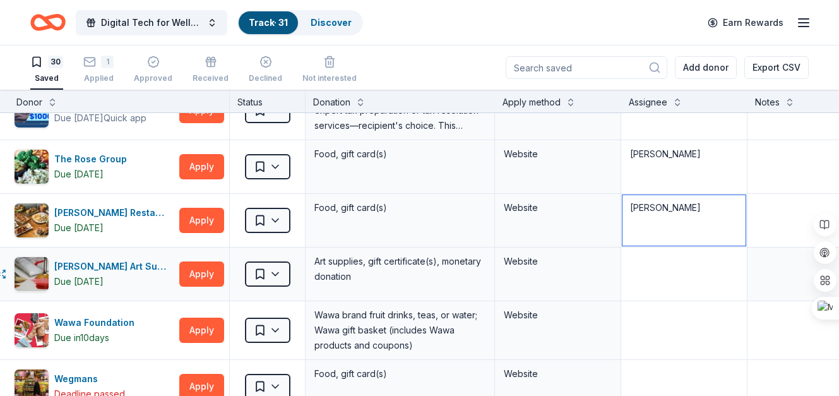
type textarea "[PERSON_NAME]"
click at [626, 267] on textarea at bounding box center [684, 274] width 123 height 51
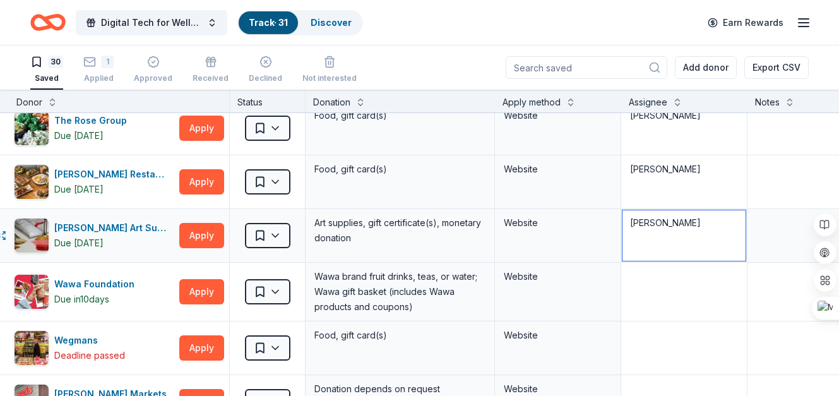
scroll to position [1414, 21]
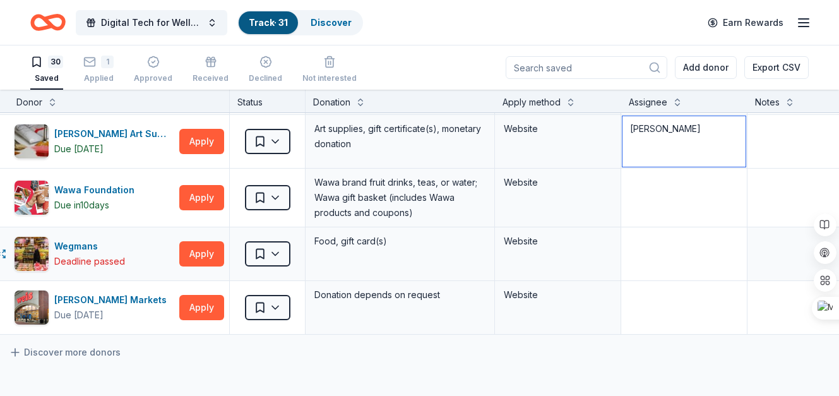
type textarea "[PERSON_NAME]"
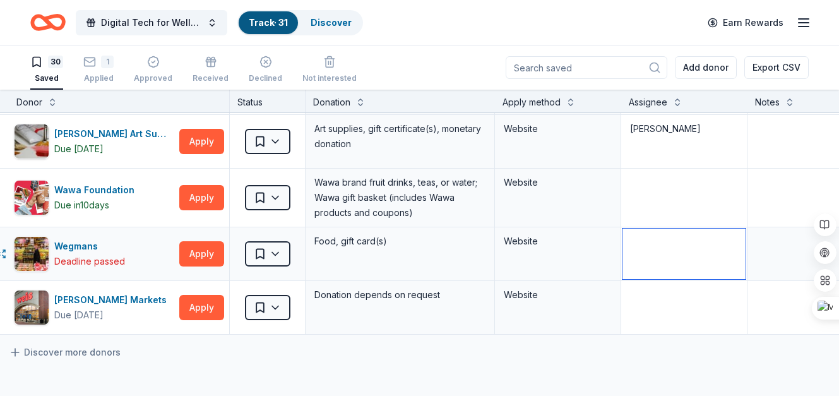
click at [631, 245] on textarea at bounding box center [684, 254] width 123 height 51
type textarea "[PERSON_NAME]"
click at [645, 299] on textarea at bounding box center [684, 307] width 123 height 51
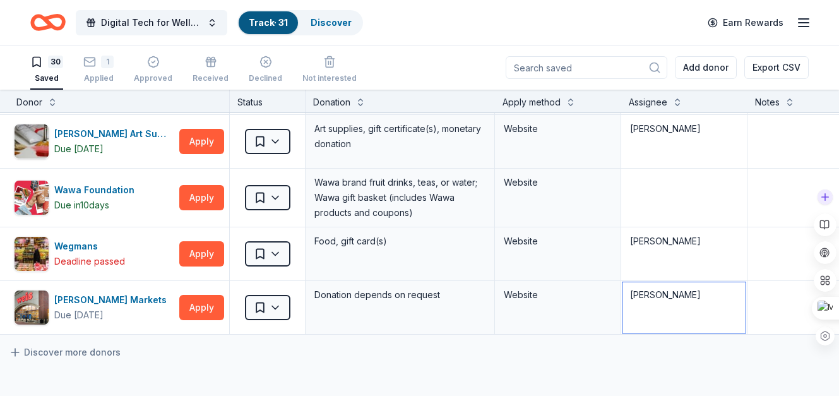
type textarea "[PERSON_NAME]"
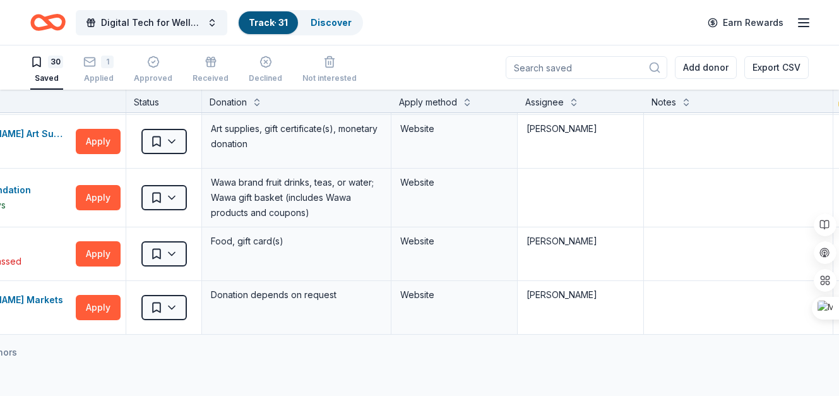
drag, startPoint x: 835, startPoint y: 328, endPoint x: 834, endPoint y: 357, distance: 29.7
click at [834, 357] on body "Create Post Save Idea Create Post Save Idea Create Post Save Idea Create Post S…" at bounding box center [419, 198] width 839 height 396
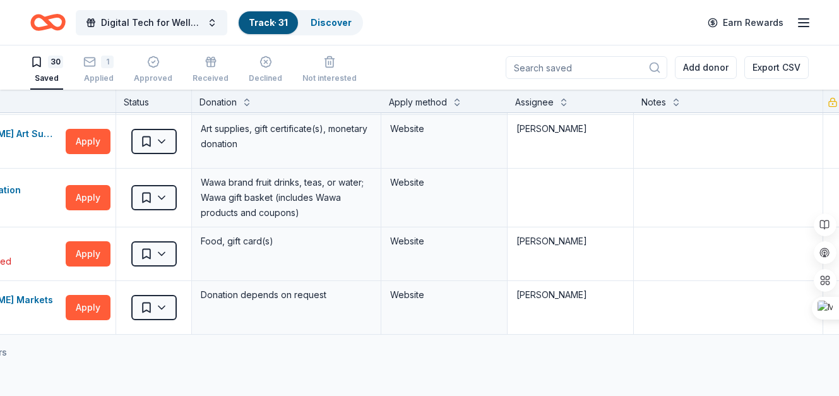
click at [287, 347] on div "Discover more donors" at bounding box center [359, 352] width 989 height 35
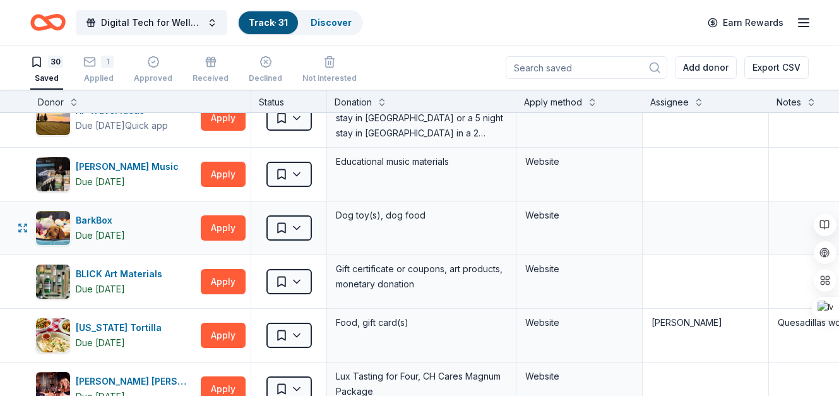
scroll to position [47, 0]
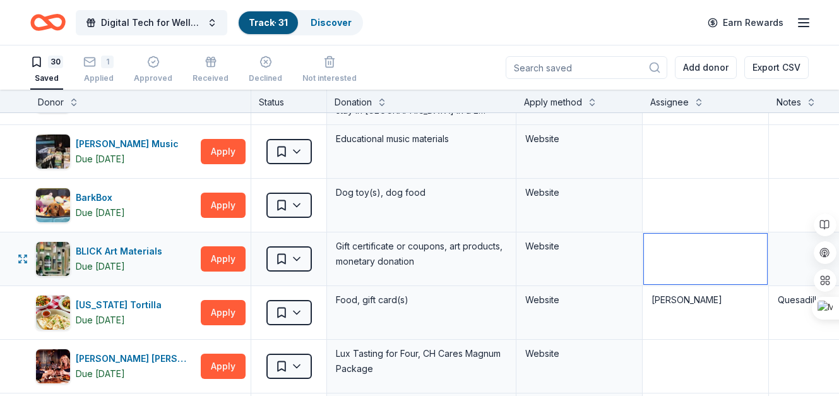
click at [669, 242] on textarea at bounding box center [705, 259] width 123 height 51
type textarea "[PERSON_NAME]"
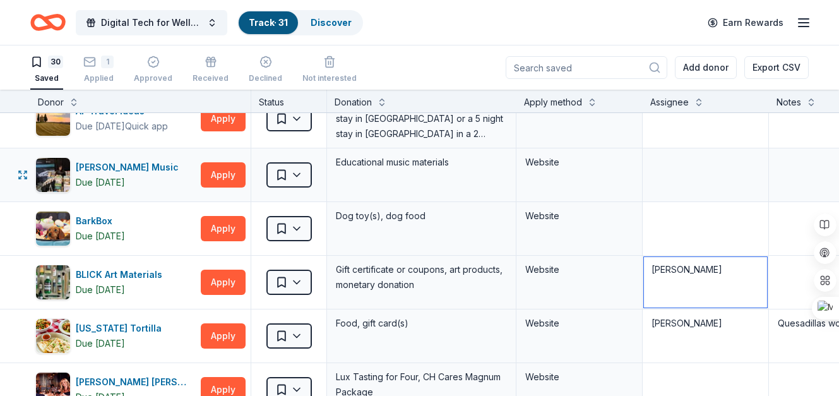
scroll to position [0, 0]
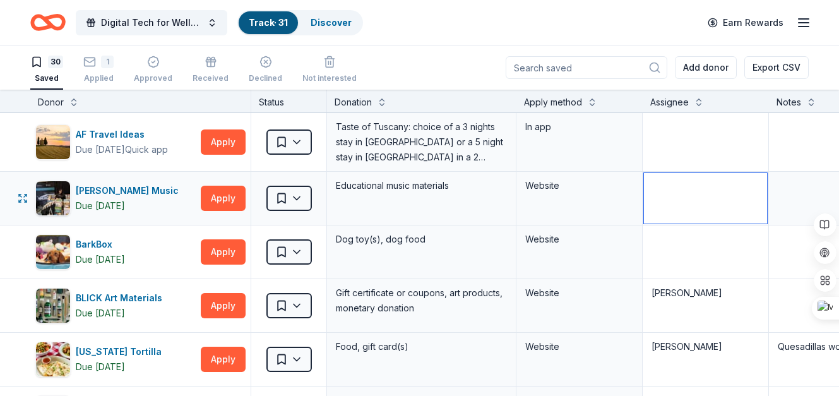
click at [660, 189] on textarea at bounding box center [705, 198] width 123 height 51
type textarea "[PERSON_NAME]"
